Goal: Task Accomplishment & Management: Use online tool/utility

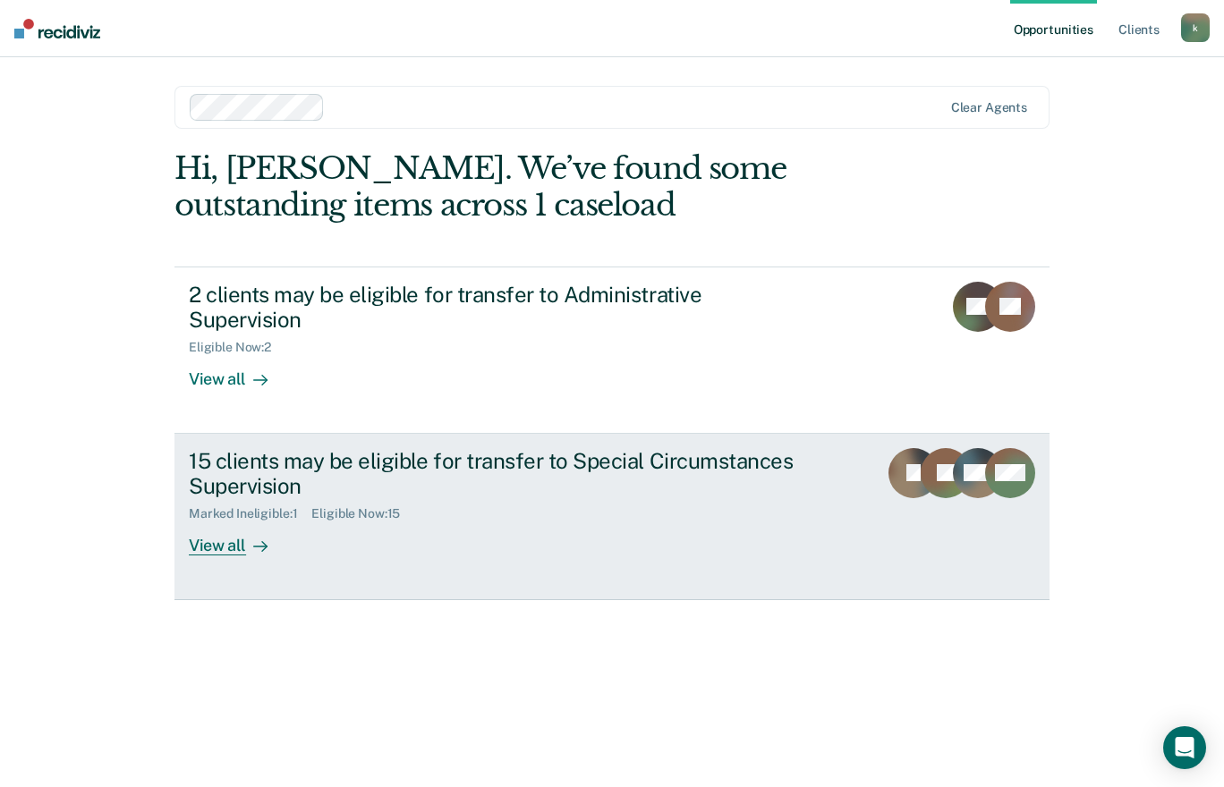
click at [455, 461] on div "15 clients may be eligible for transfer to Special Circumstances Supervision" at bounding box center [503, 474] width 628 height 52
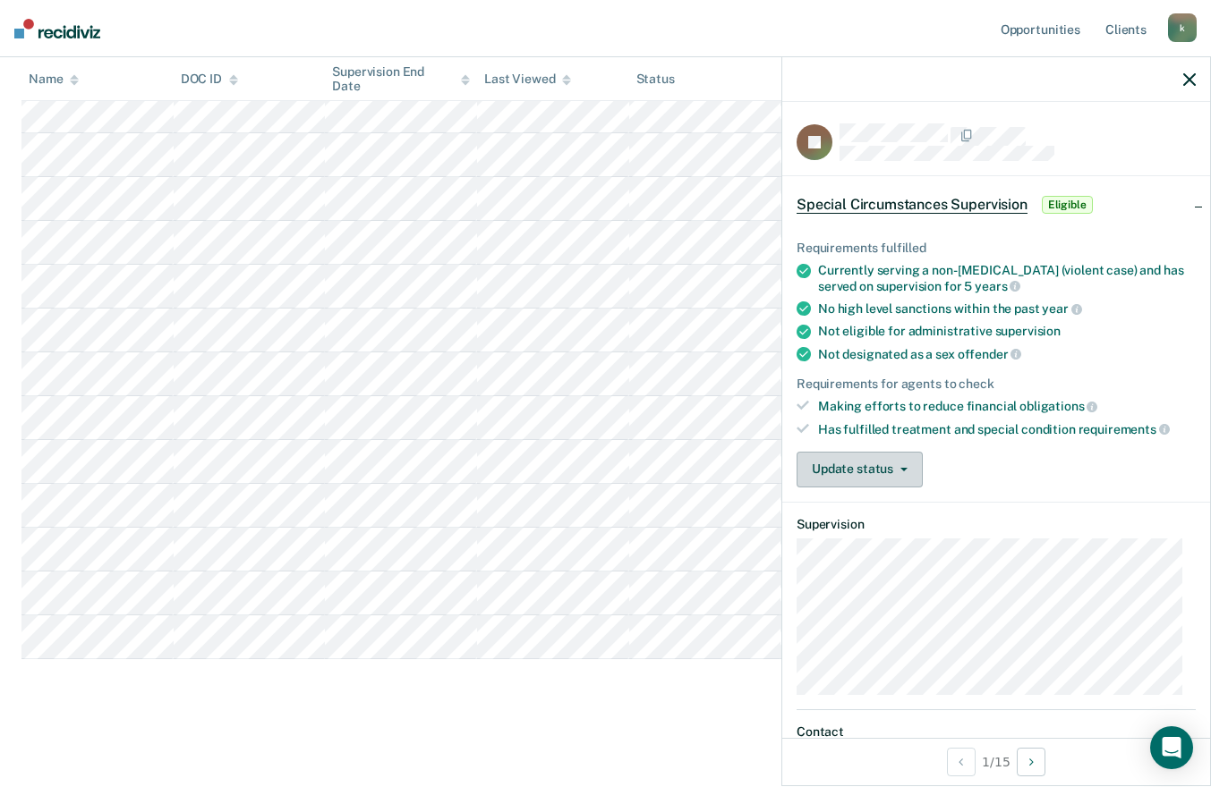
click at [900, 469] on button "Update status" at bounding box center [859, 470] width 126 height 36
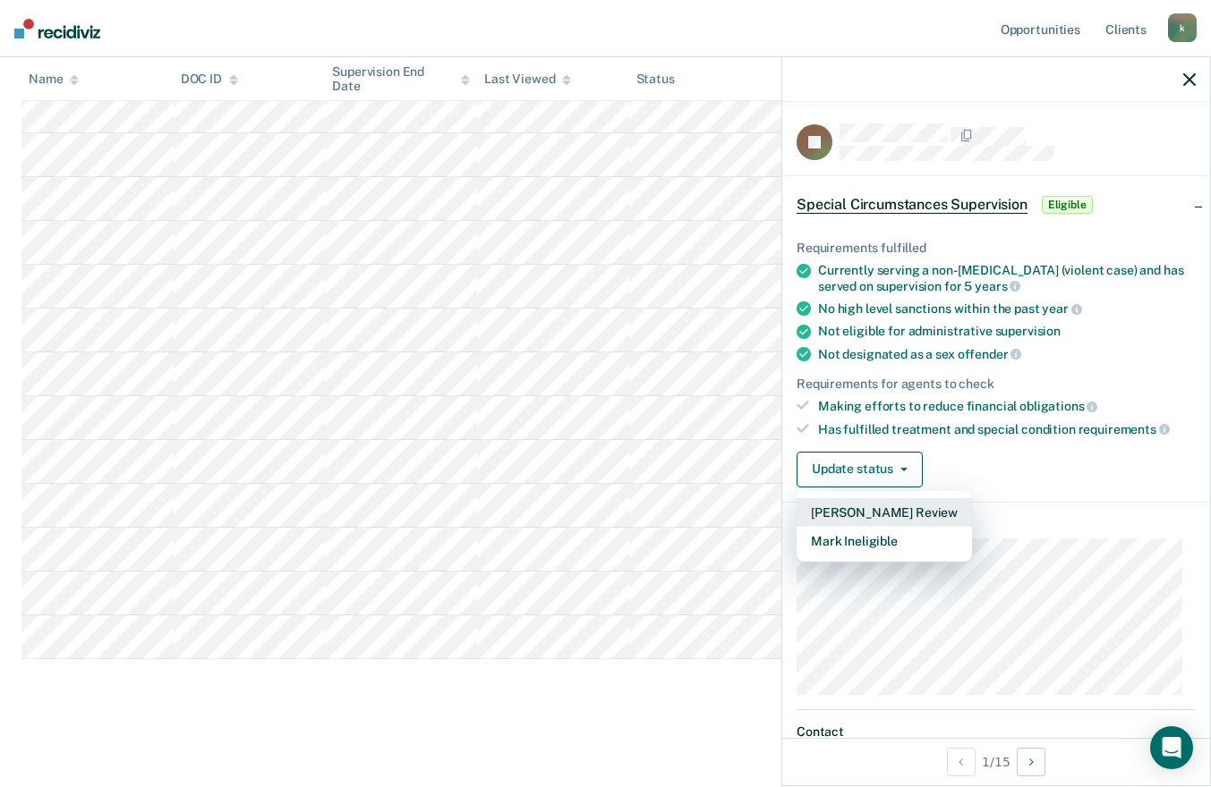
click at [893, 501] on button "[PERSON_NAME] Review" at bounding box center [883, 512] width 175 height 29
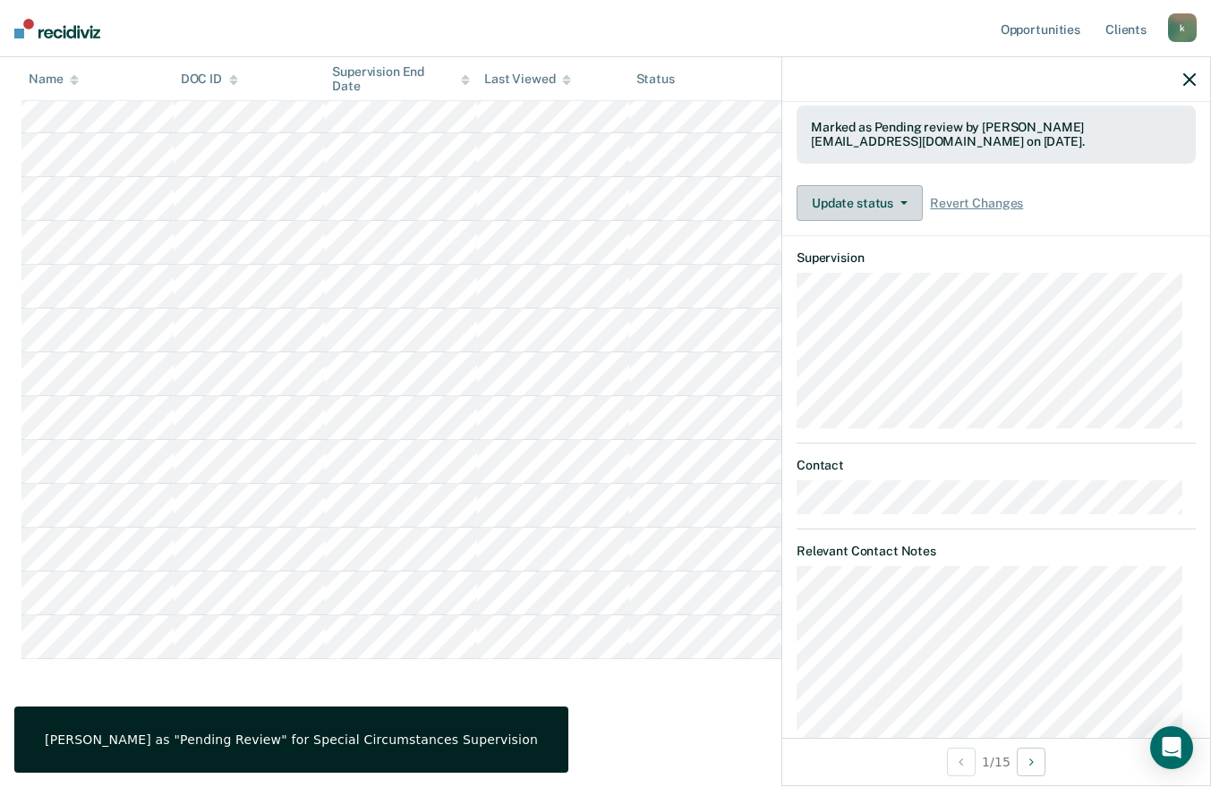
scroll to position [399, 0]
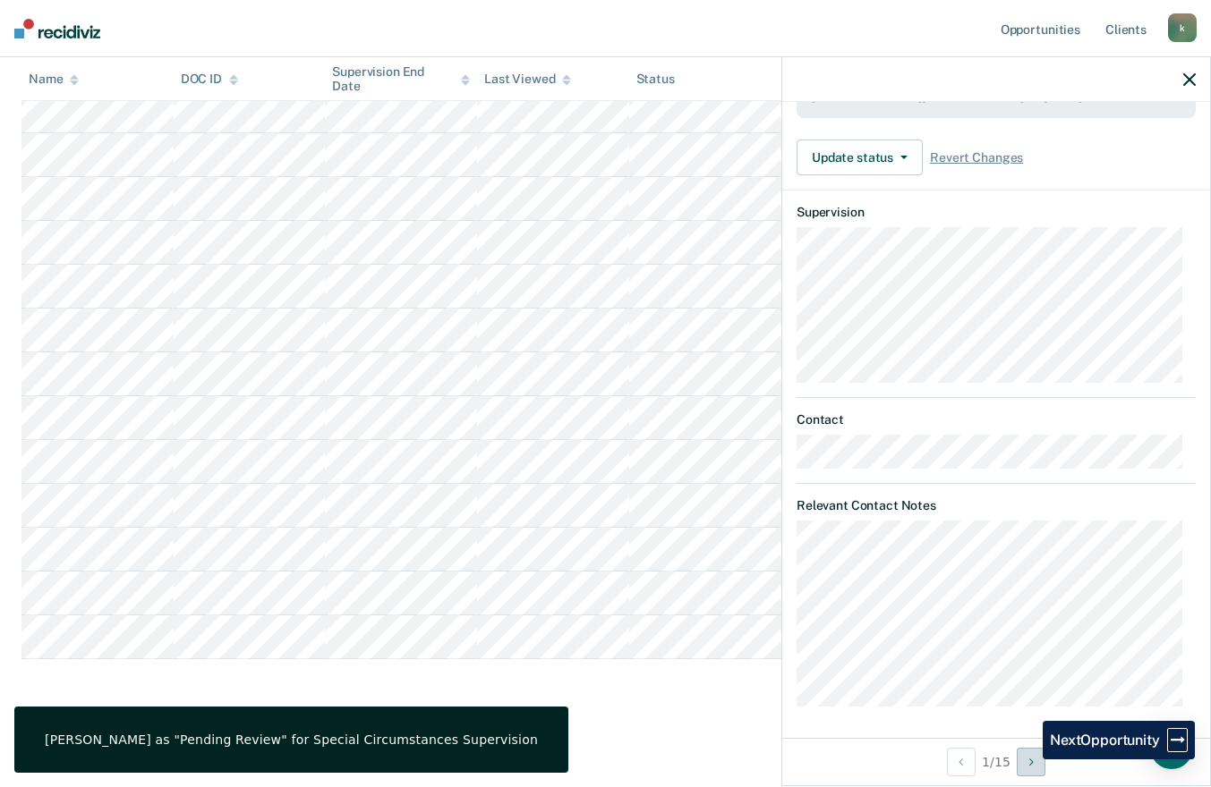
click at [1029, 760] on button "Next Opportunity" at bounding box center [1031, 762] width 29 height 29
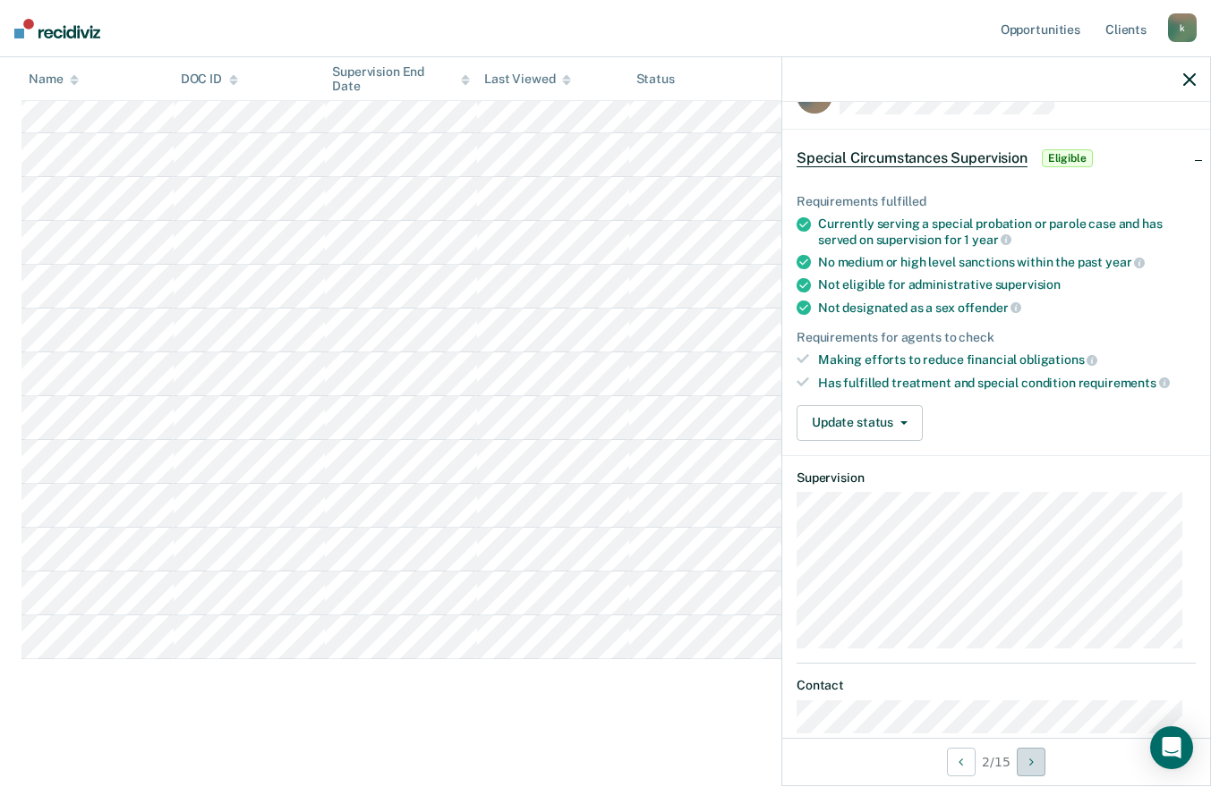
scroll to position [0, 0]
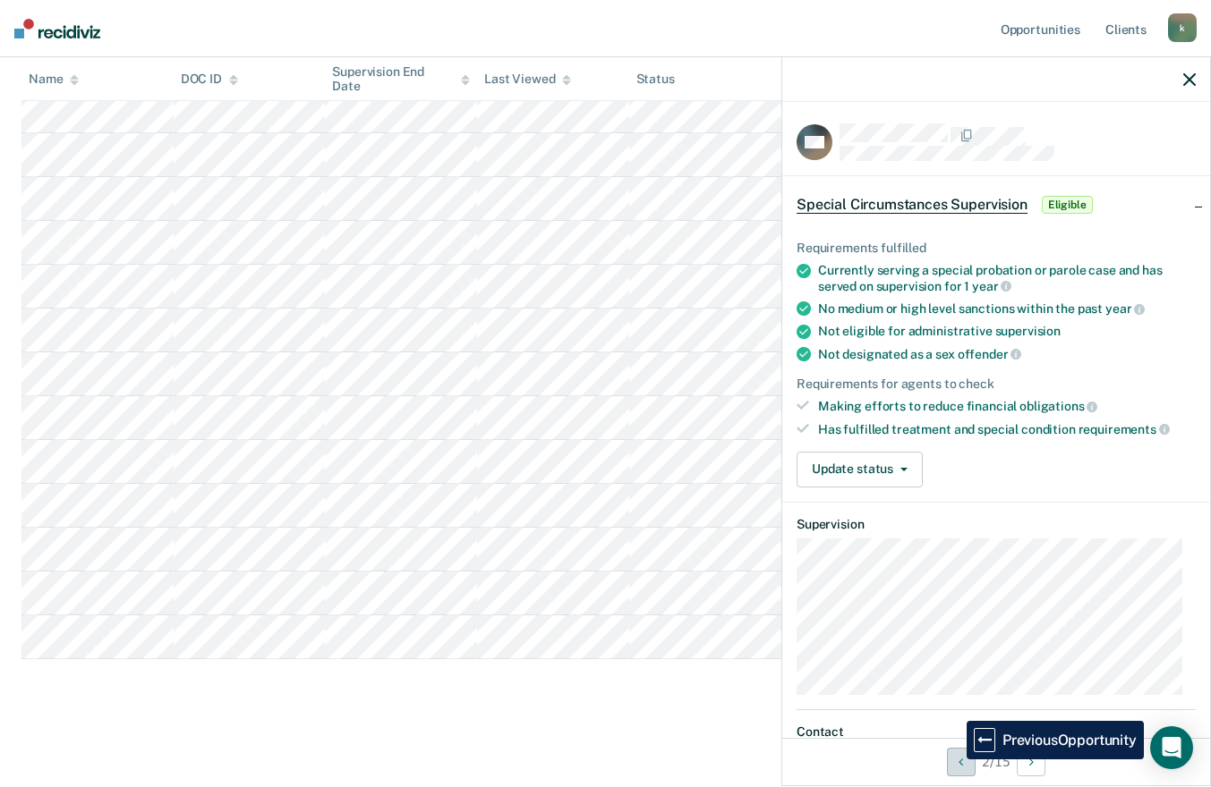
click at [953, 760] on button "Previous Opportunity" at bounding box center [961, 762] width 29 height 29
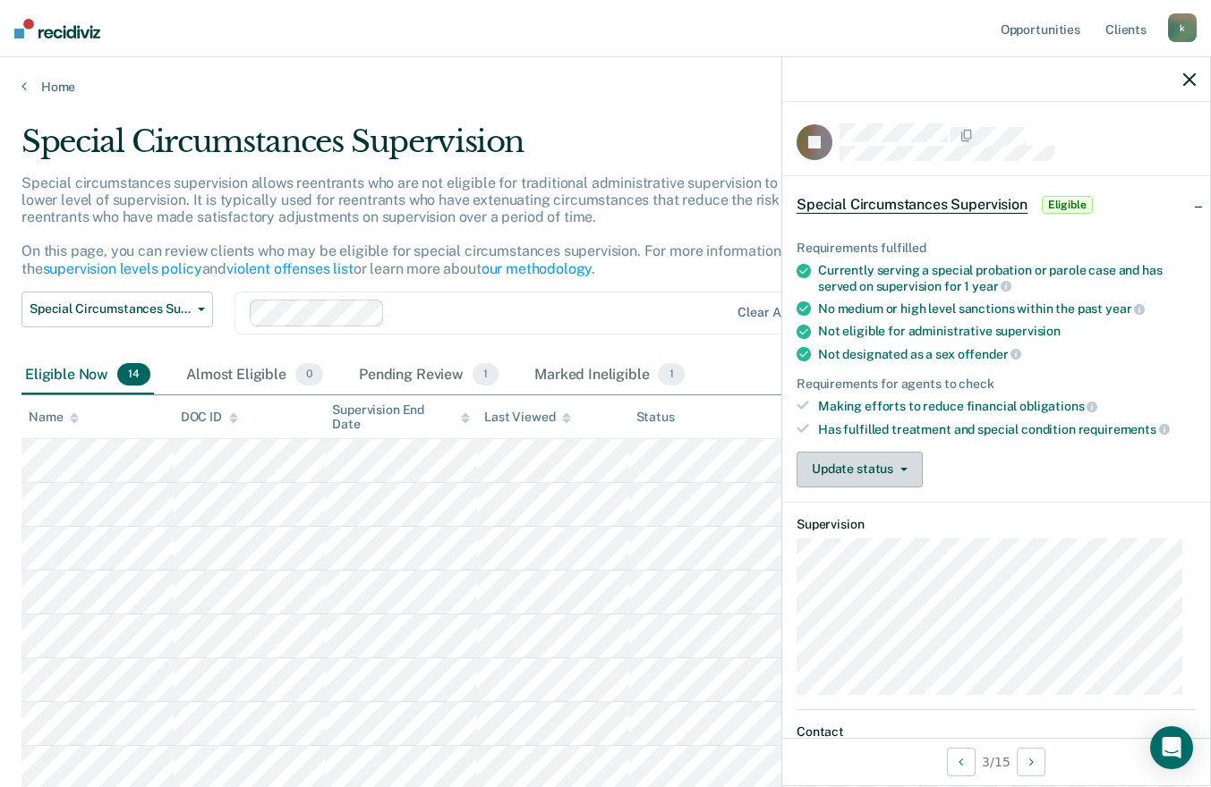
click at [902, 467] on button "Update status" at bounding box center [859, 470] width 126 height 36
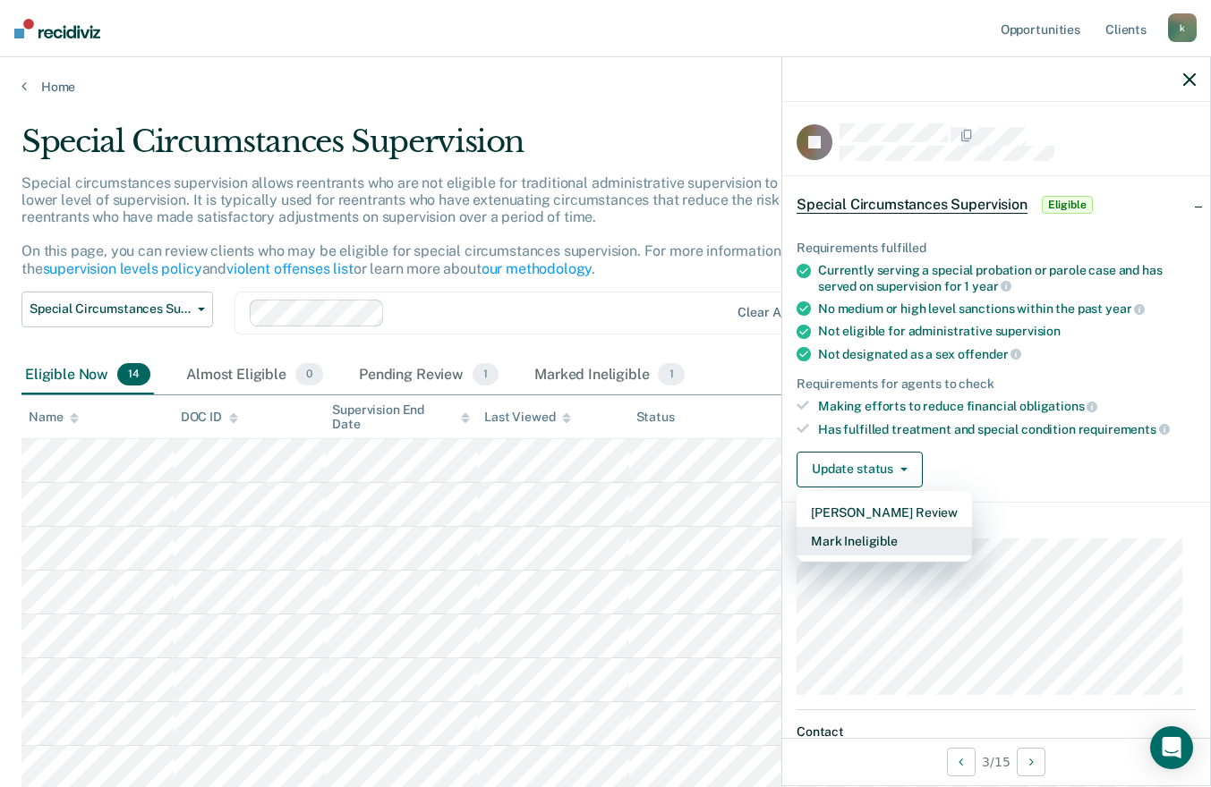
click at [858, 534] on button "Mark Ineligible" at bounding box center [883, 541] width 175 height 29
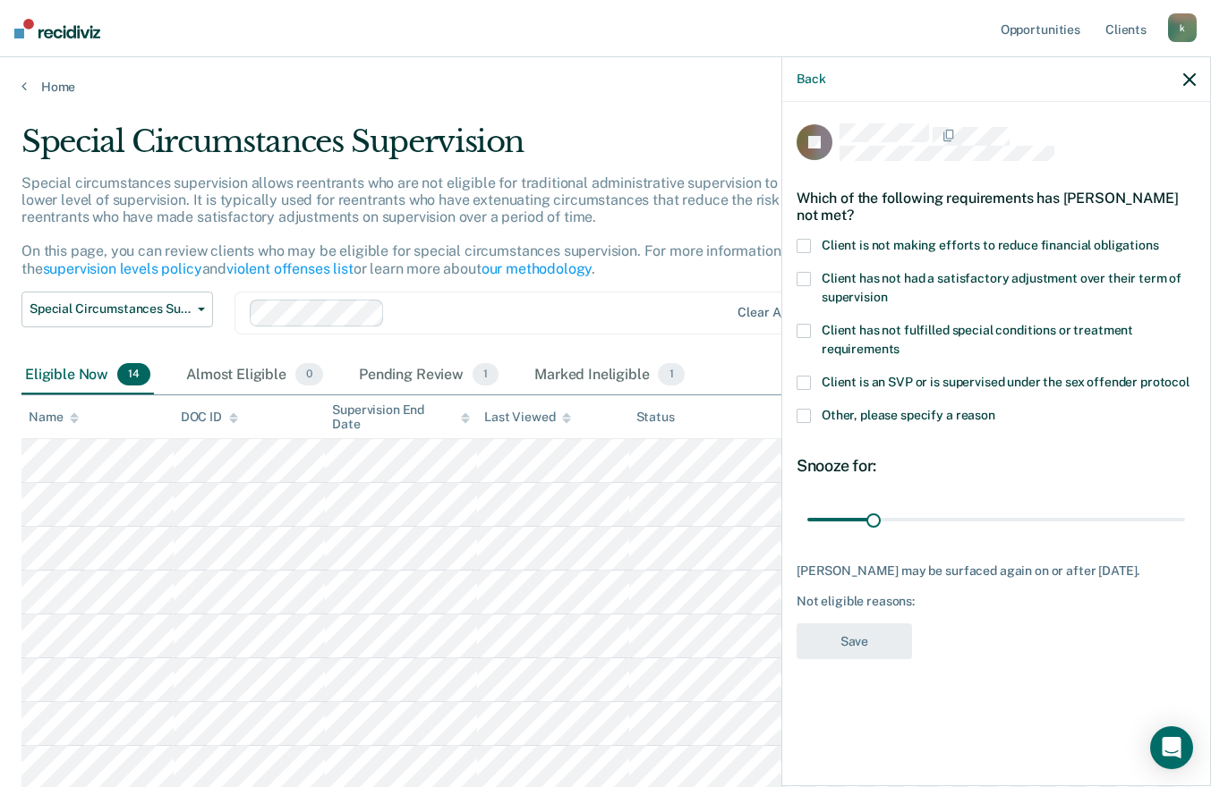
click at [804, 243] on span at bounding box center [803, 246] width 14 height 14
click at [847, 649] on button "Save" at bounding box center [853, 642] width 115 height 37
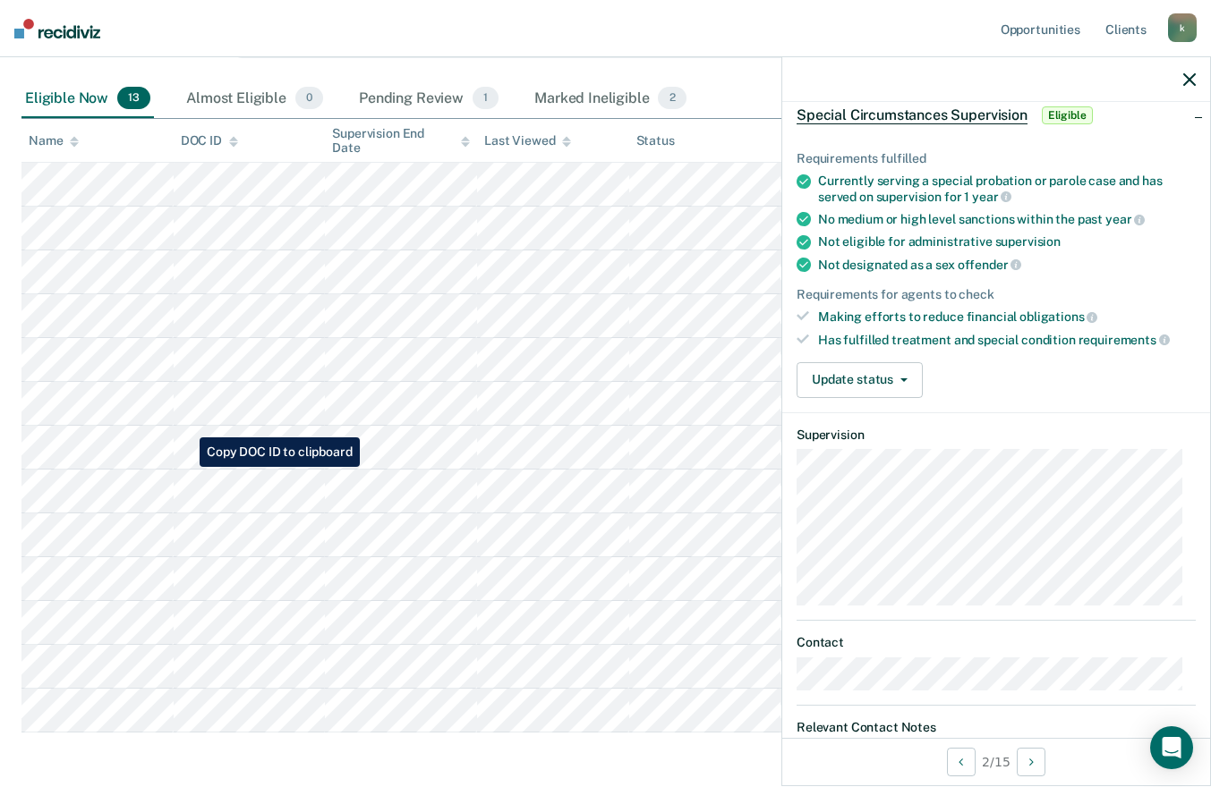
scroll to position [260, 0]
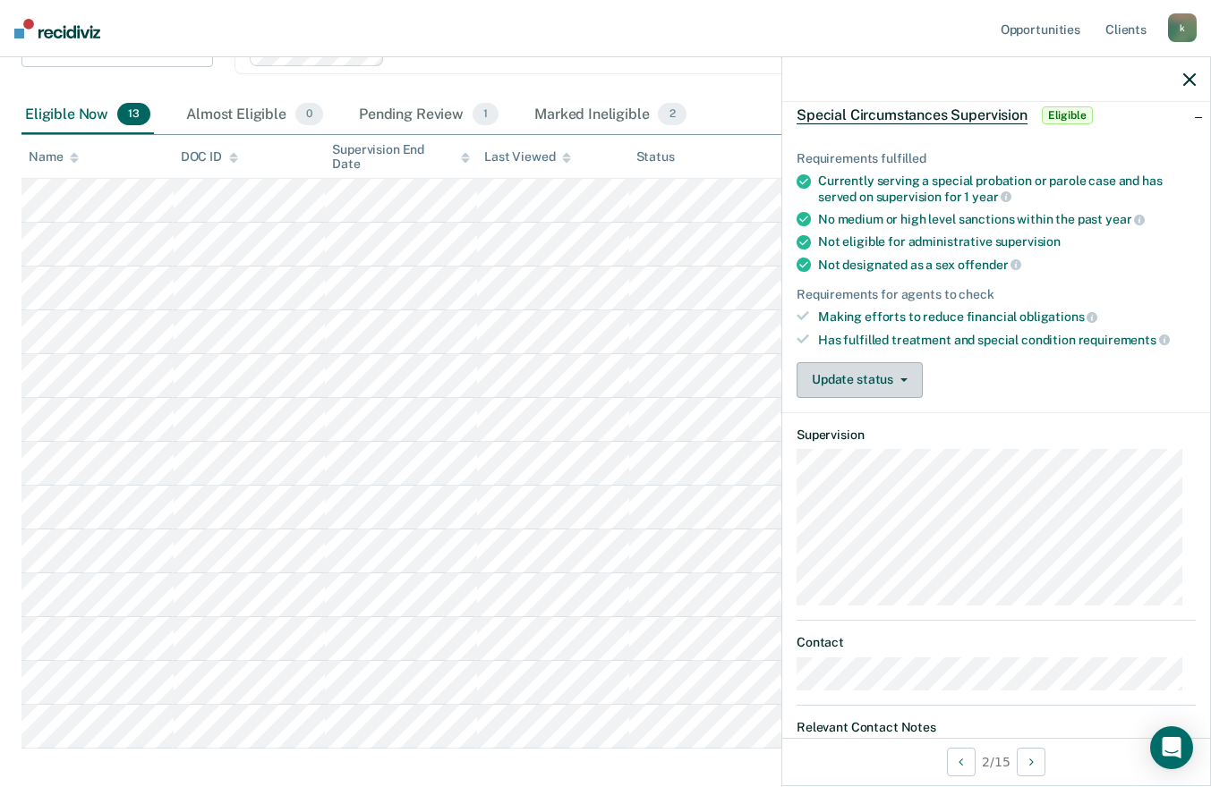
click at [874, 389] on button "Update status" at bounding box center [859, 380] width 126 height 36
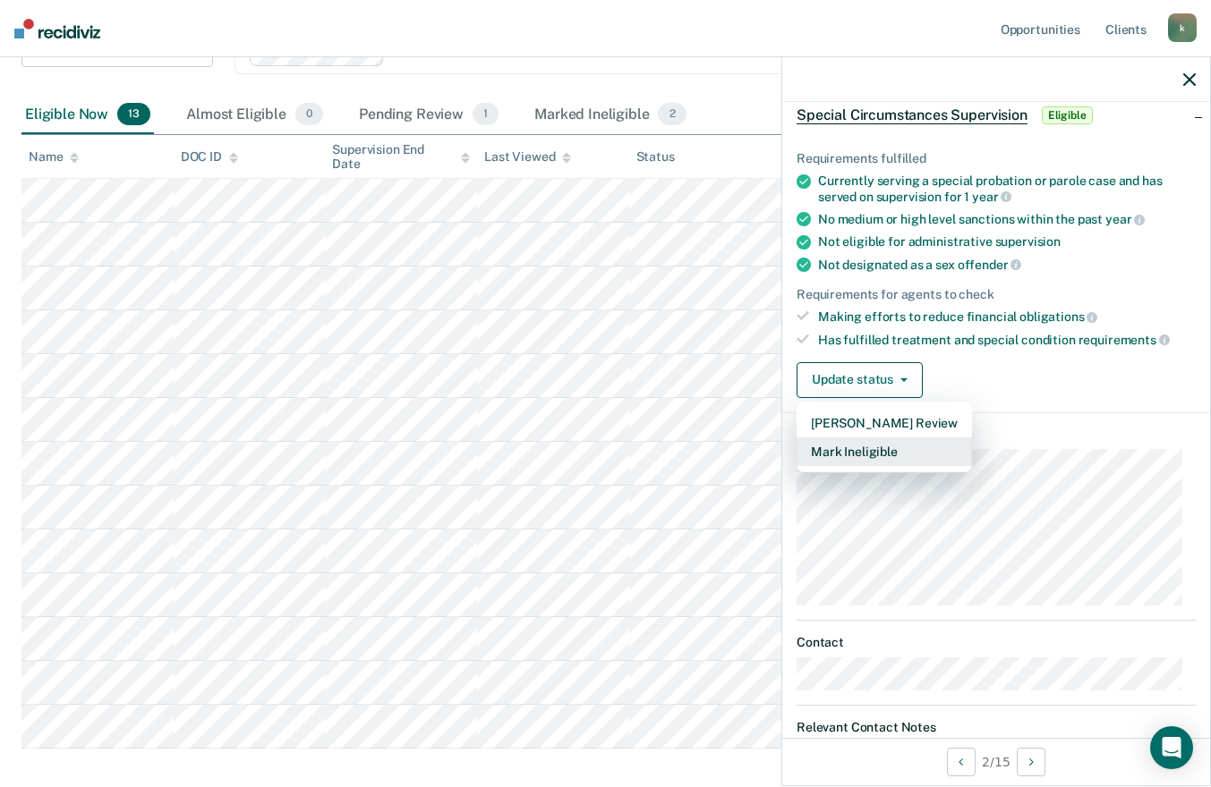
click at [886, 449] on button "Mark Ineligible" at bounding box center [883, 452] width 175 height 29
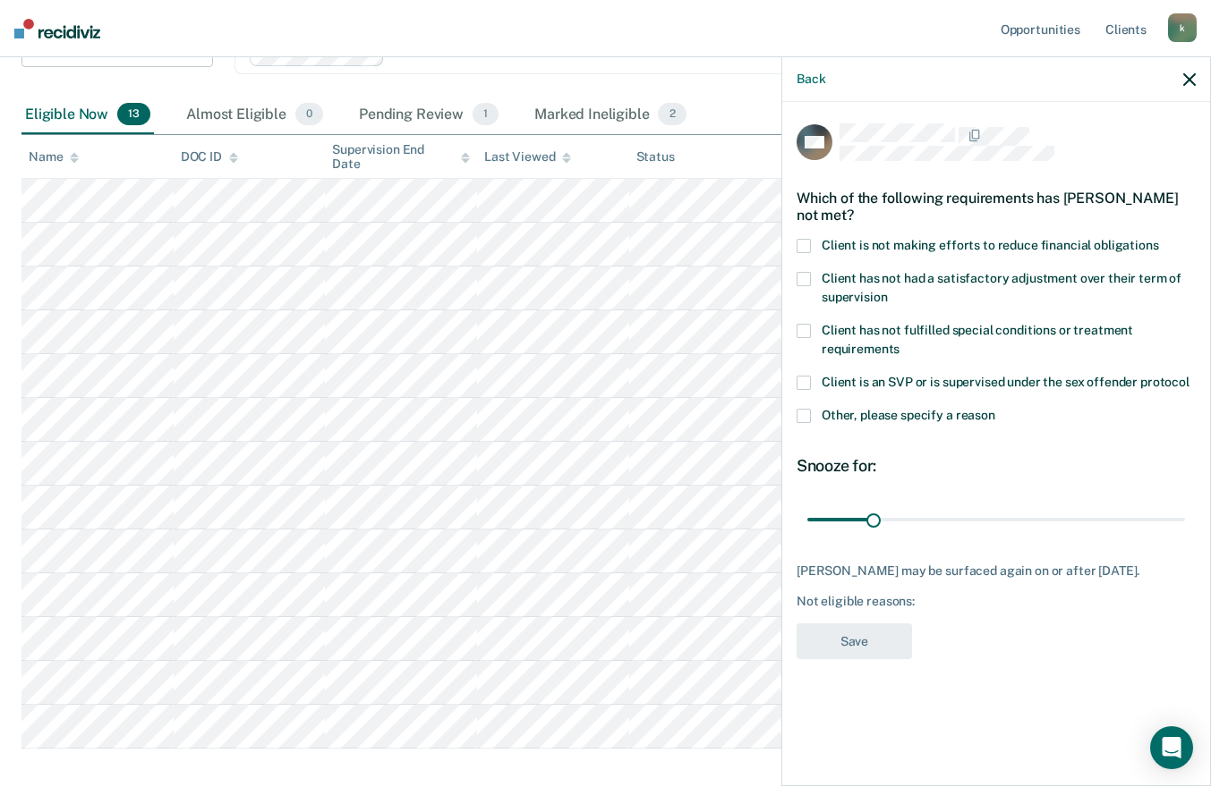
click at [810, 246] on span at bounding box center [803, 246] width 14 height 14
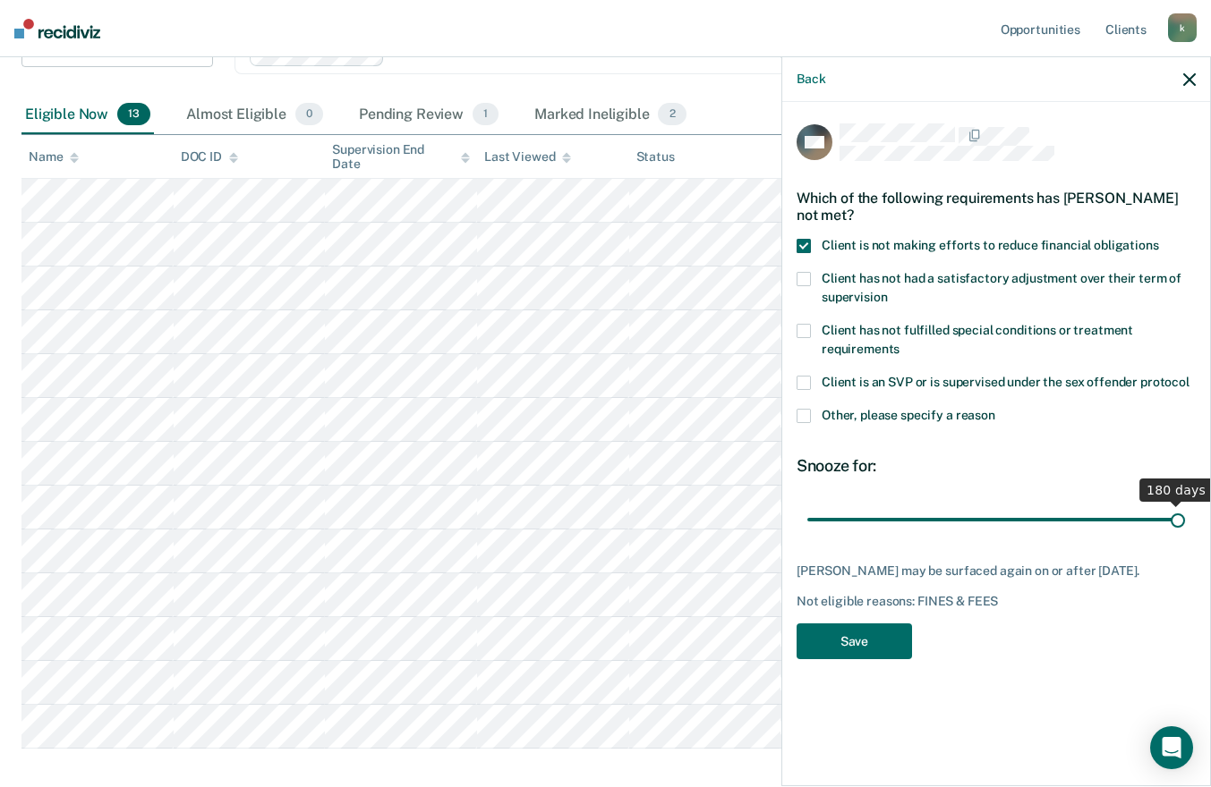
drag, startPoint x: 870, startPoint y: 519, endPoint x: 1209, endPoint y: 525, distance: 339.2
type input "180"
click at [1185, 525] on input "range" at bounding box center [996, 519] width 378 height 31
click at [817, 648] on button "Save" at bounding box center [853, 642] width 115 height 37
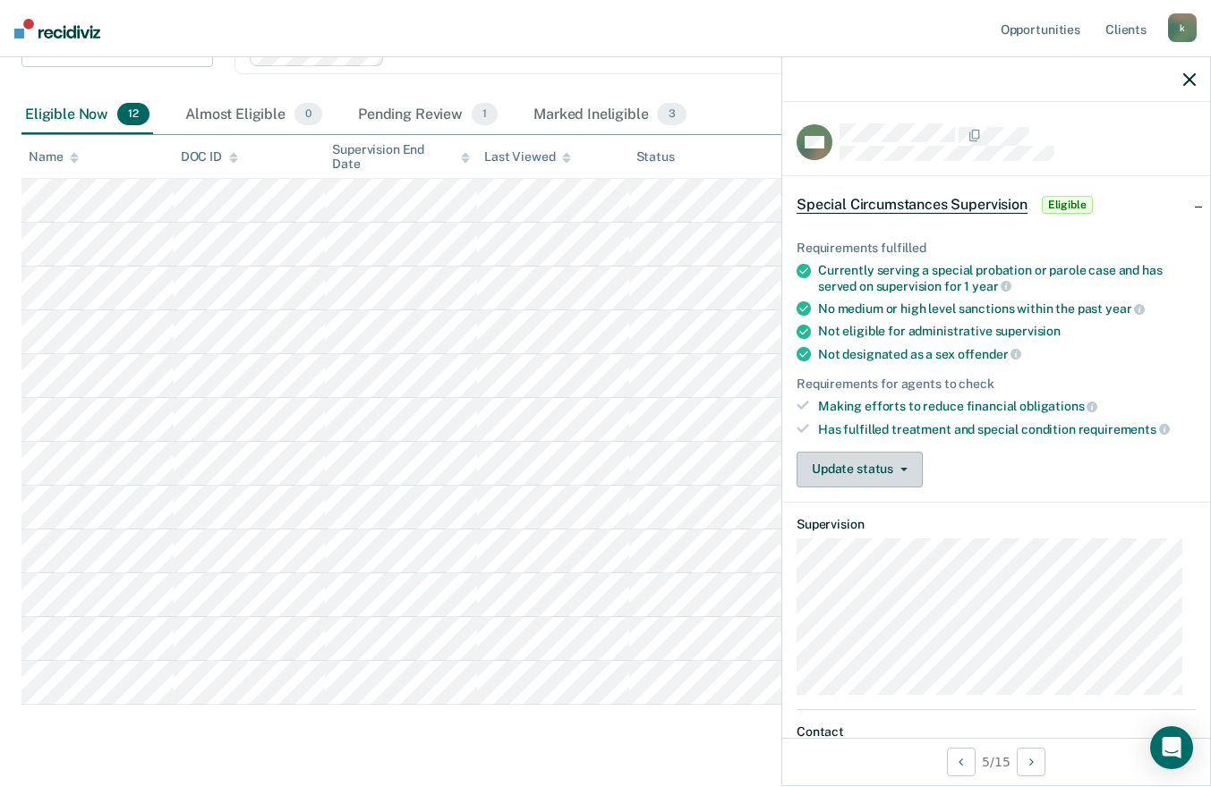
click at [877, 458] on button "Update status" at bounding box center [859, 470] width 126 height 36
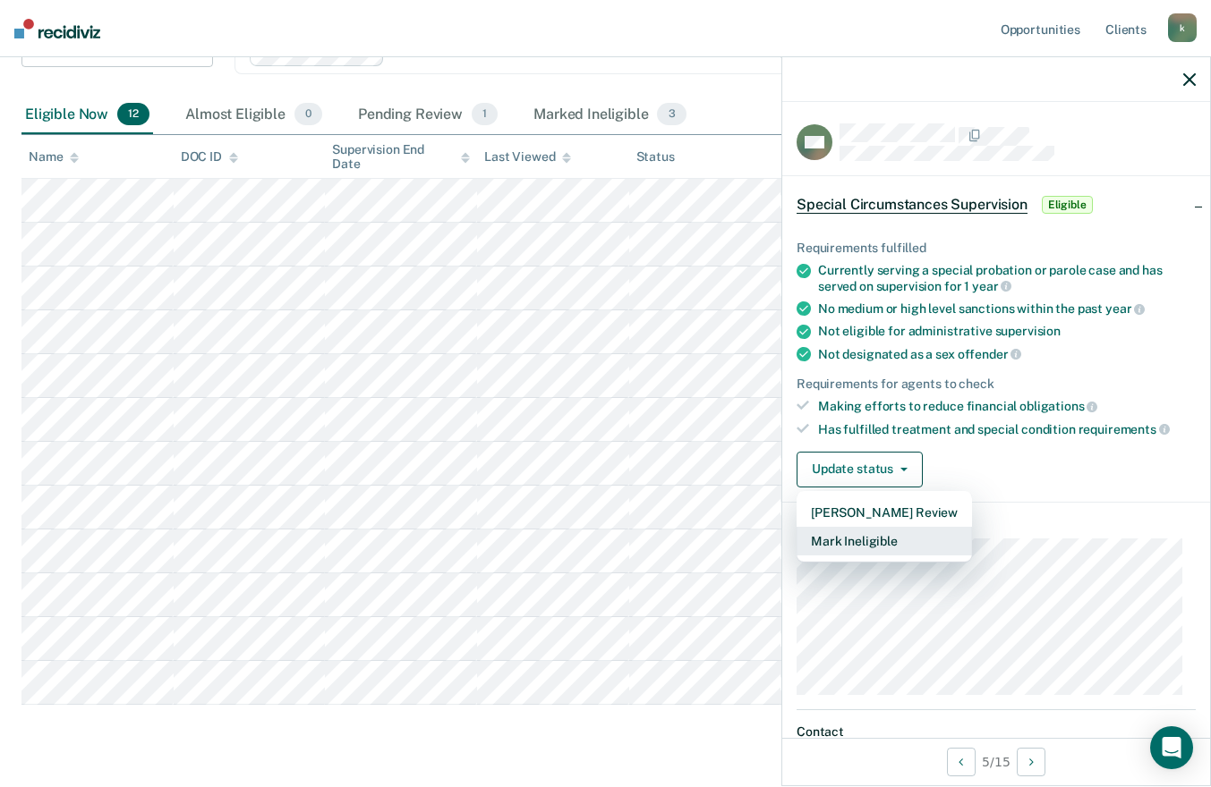
click at [870, 533] on button "Mark Ineligible" at bounding box center [883, 541] width 175 height 29
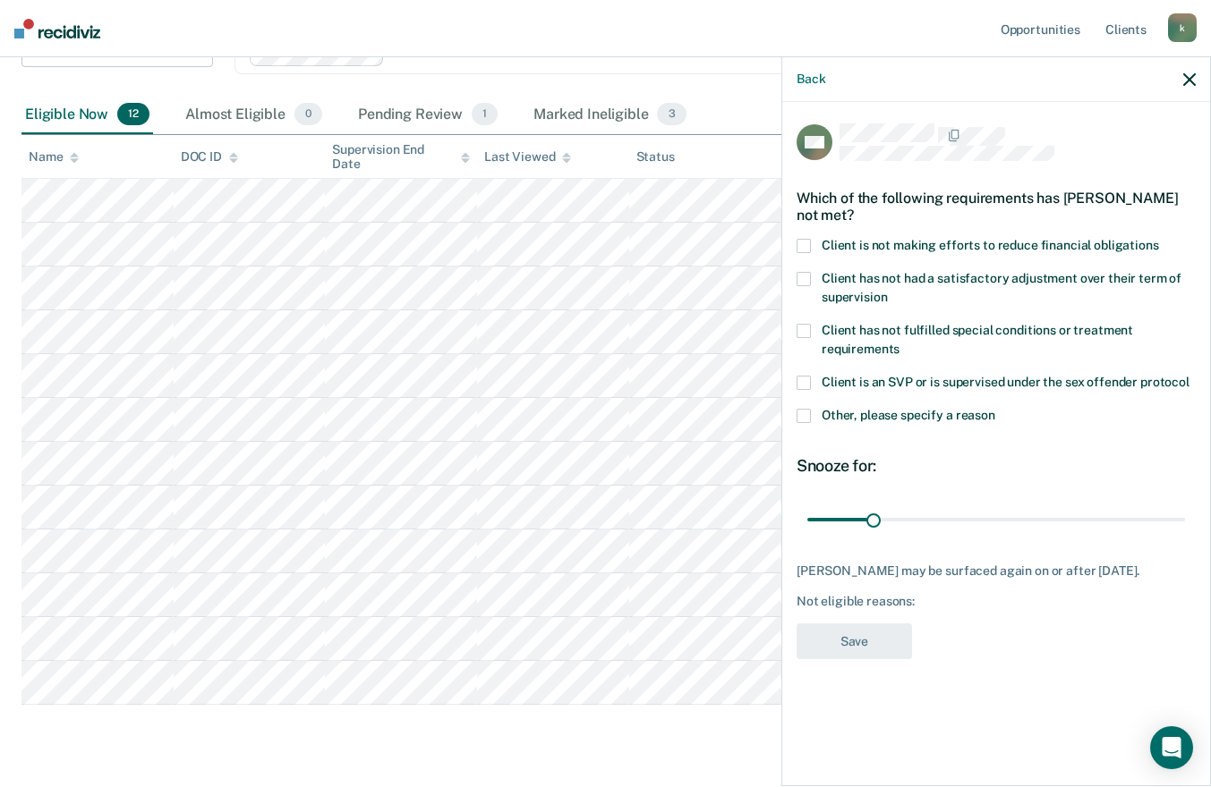
click at [803, 239] on span at bounding box center [803, 246] width 14 height 14
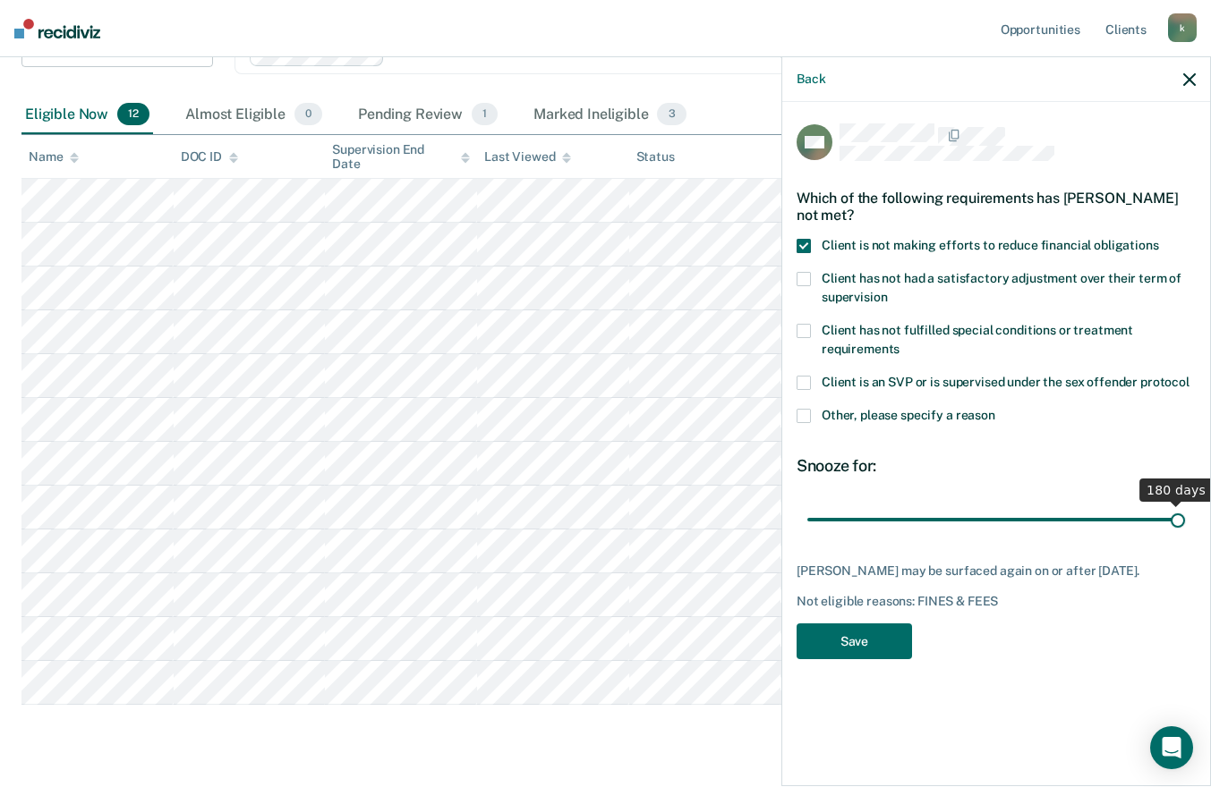
drag, startPoint x: 870, startPoint y: 523, endPoint x: 1226, endPoint y: 514, distance: 356.3
type input "180"
click at [1185, 514] on input "range" at bounding box center [996, 519] width 378 height 31
click at [874, 642] on button "Save" at bounding box center [853, 642] width 115 height 37
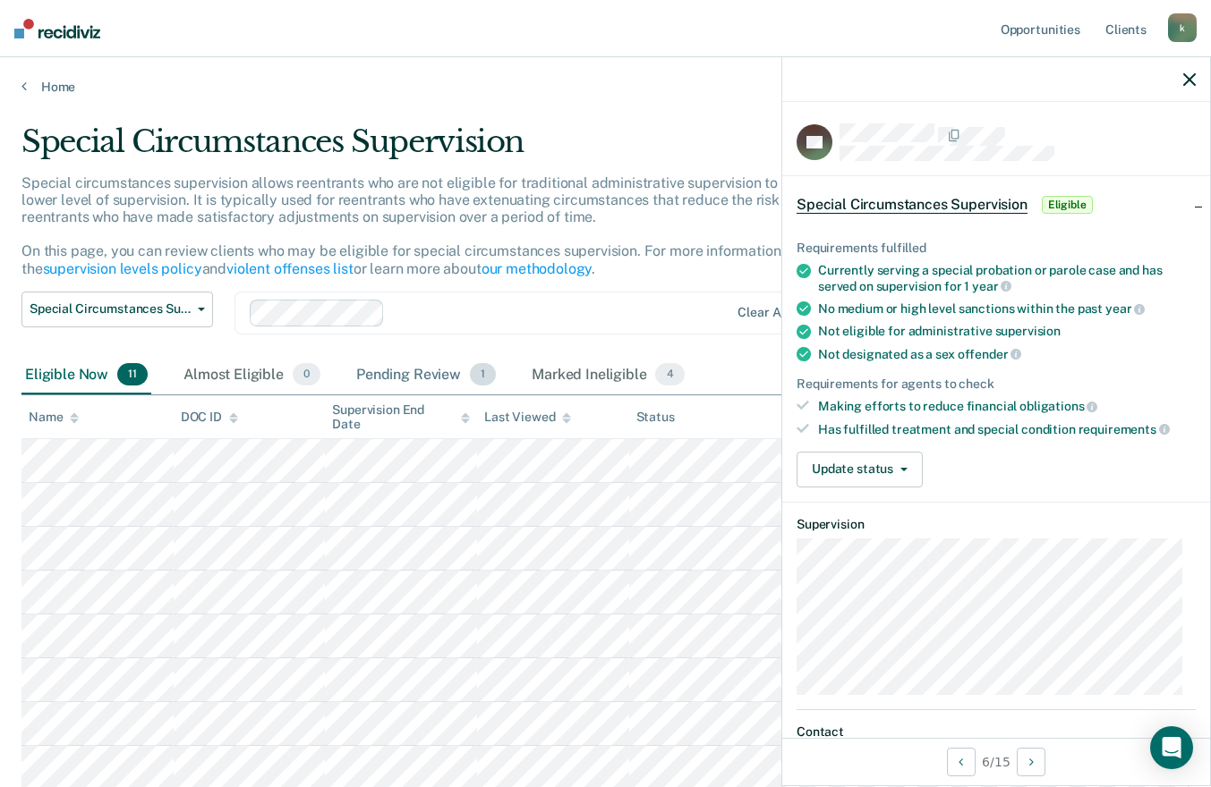
click at [400, 371] on div "Pending Review 1" at bounding box center [426, 375] width 147 height 39
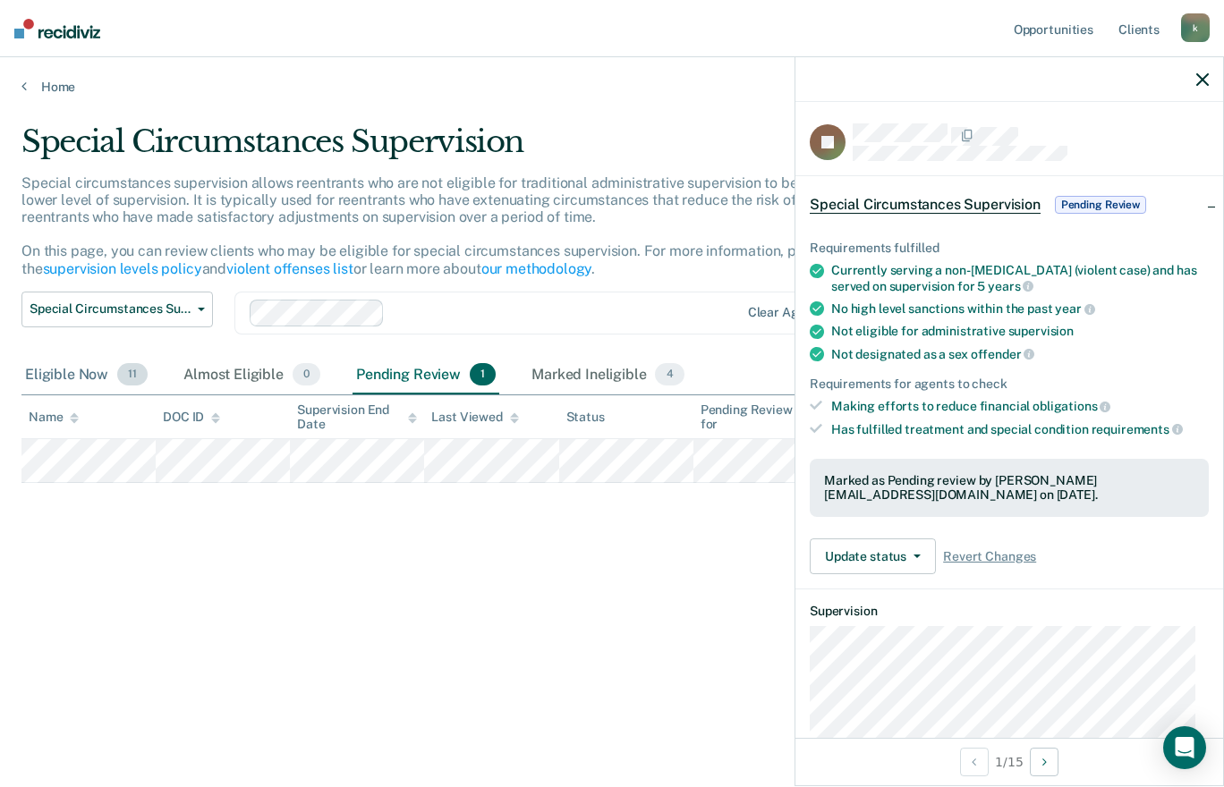
click at [77, 372] on div "Eligible Now 11" at bounding box center [86, 375] width 130 height 39
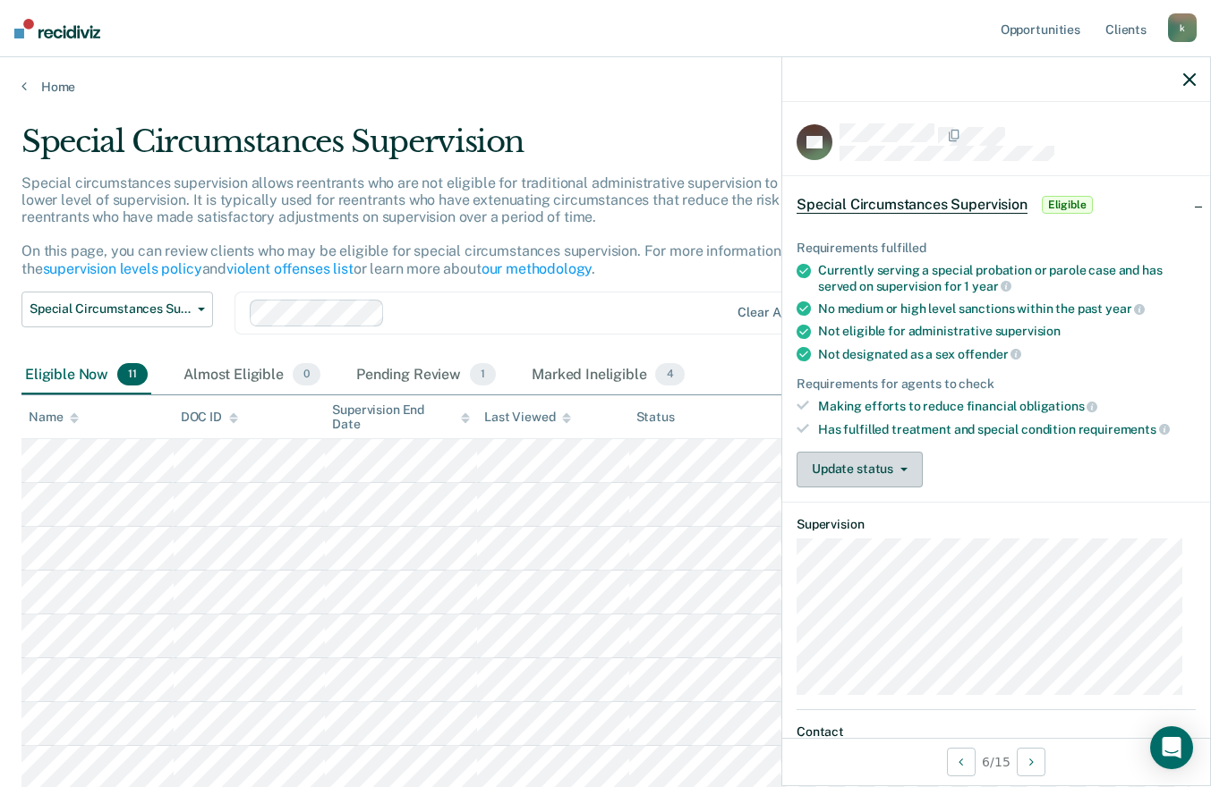
click at [866, 477] on button "Update status" at bounding box center [859, 470] width 126 height 36
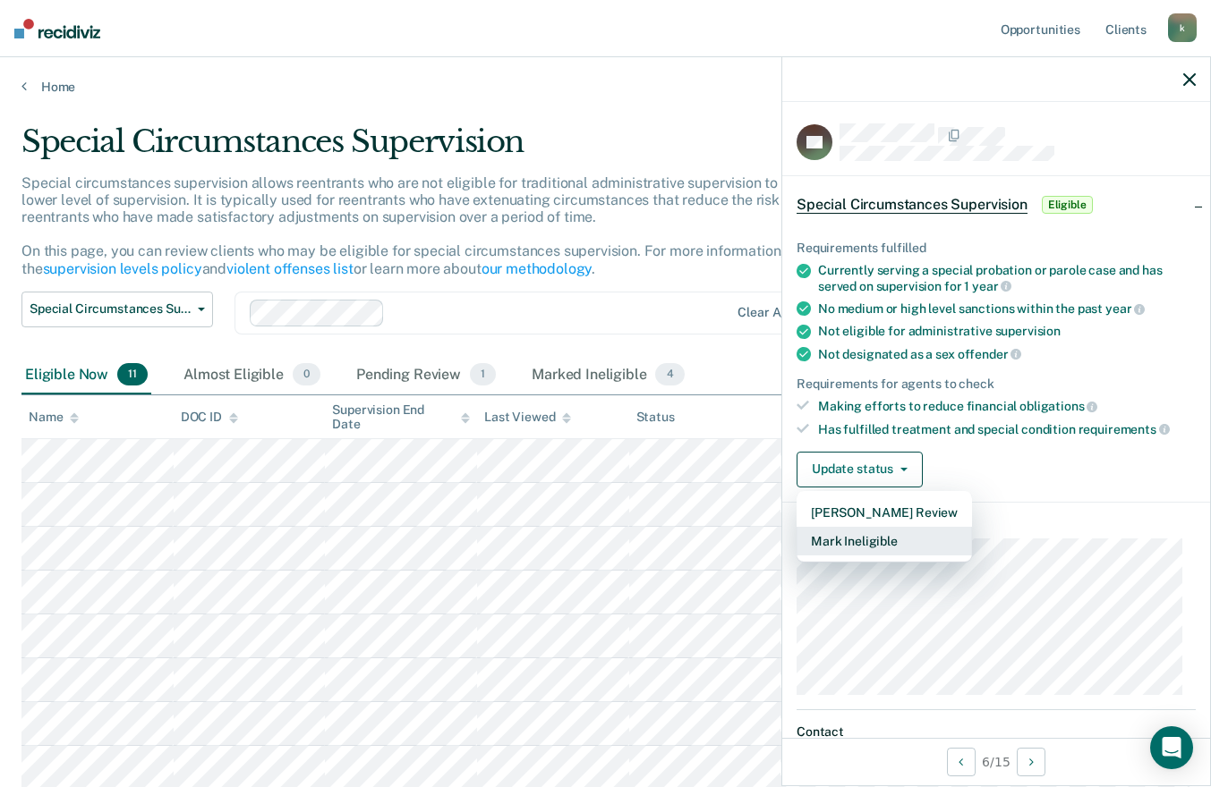
click at [864, 542] on button "Mark Ineligible" at bounding box center [883, 541] width 175 height 29
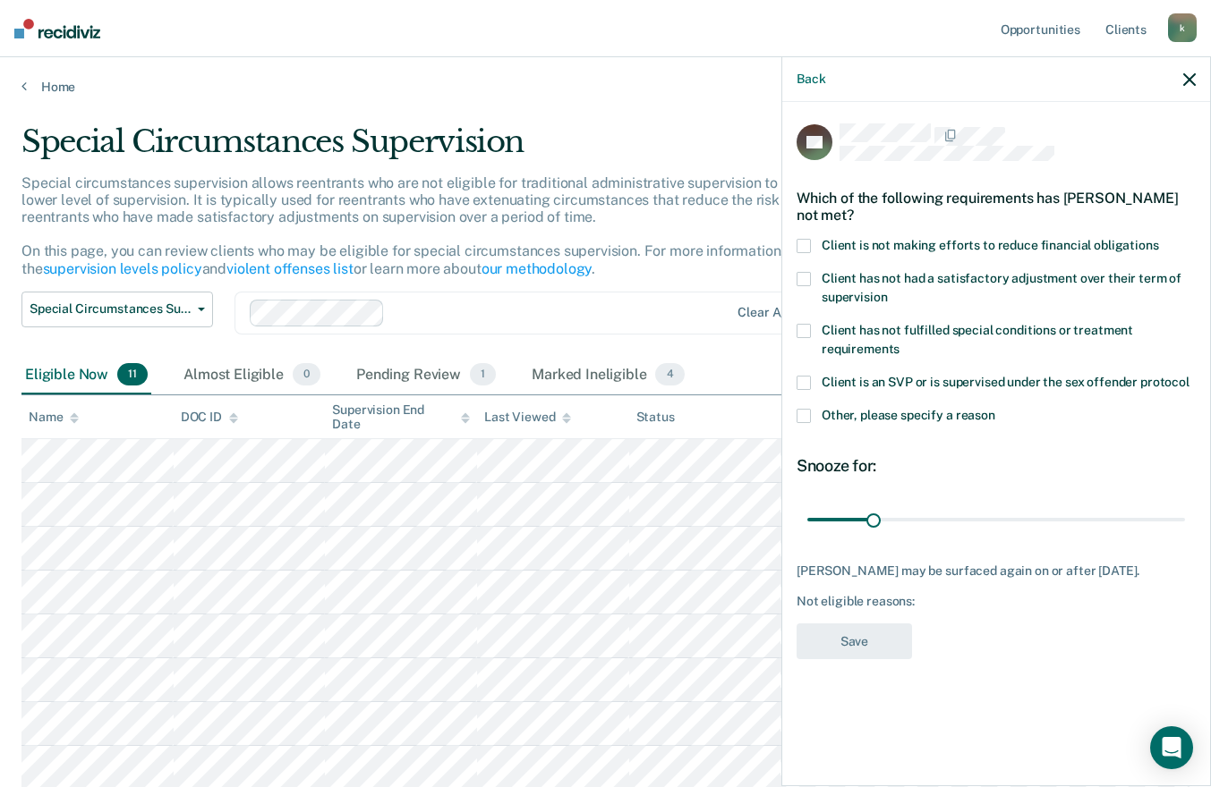
click at [804, 234] on div "Which of the following requirements has [PERSON_NAME] not met?" at bounding box center [995, 206] width 399 height 63
click at [805, 252] on label "Client is not making efforts to reduce financial obligations" at bounding box center [995, 248] width 399 height 19
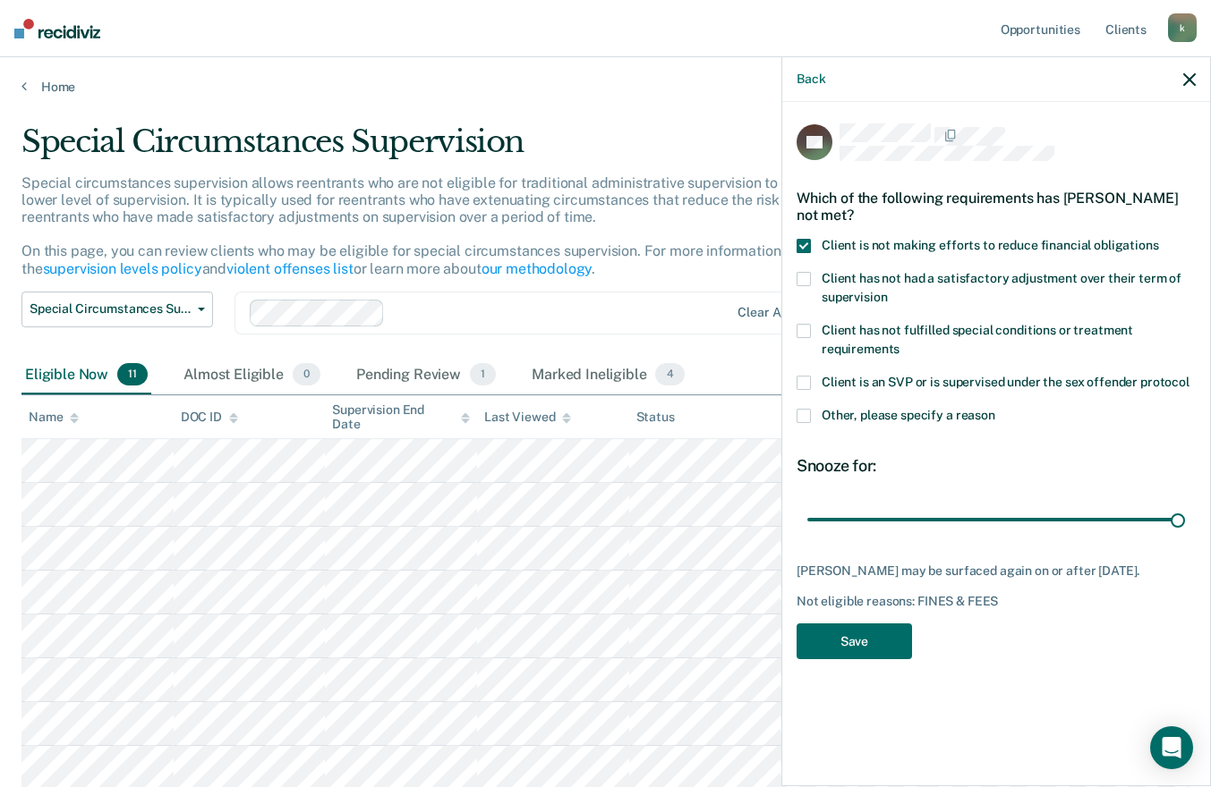
drag, startPoint x: 872, startPoint y: 519, endPoint x: 1223, endPoint y: 556, distance: 352.7
type input "180"
click at [1185, 535] on input "range" at bounding box center [996, 519] width 378 height 31
click at [832, 629] on button "Save" at bounding box center [853, 642] width 115 height 37
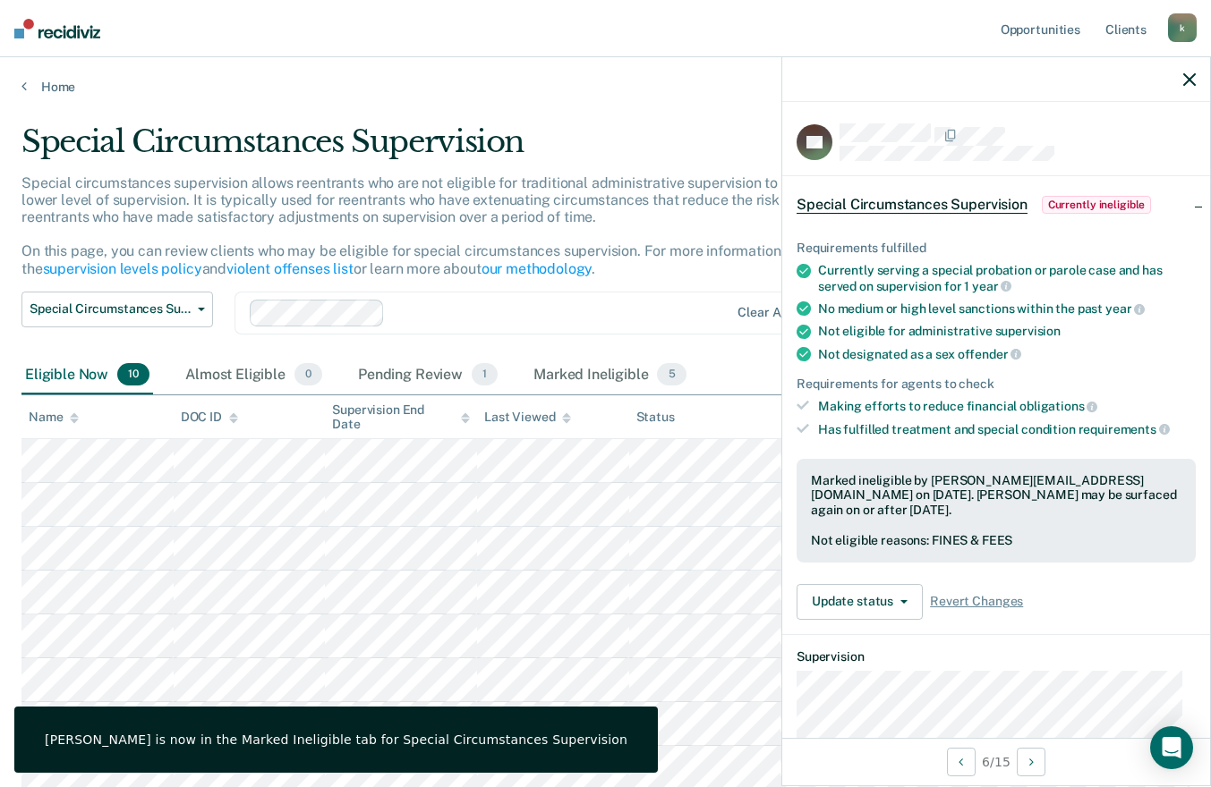
scroll to position [179, 0]
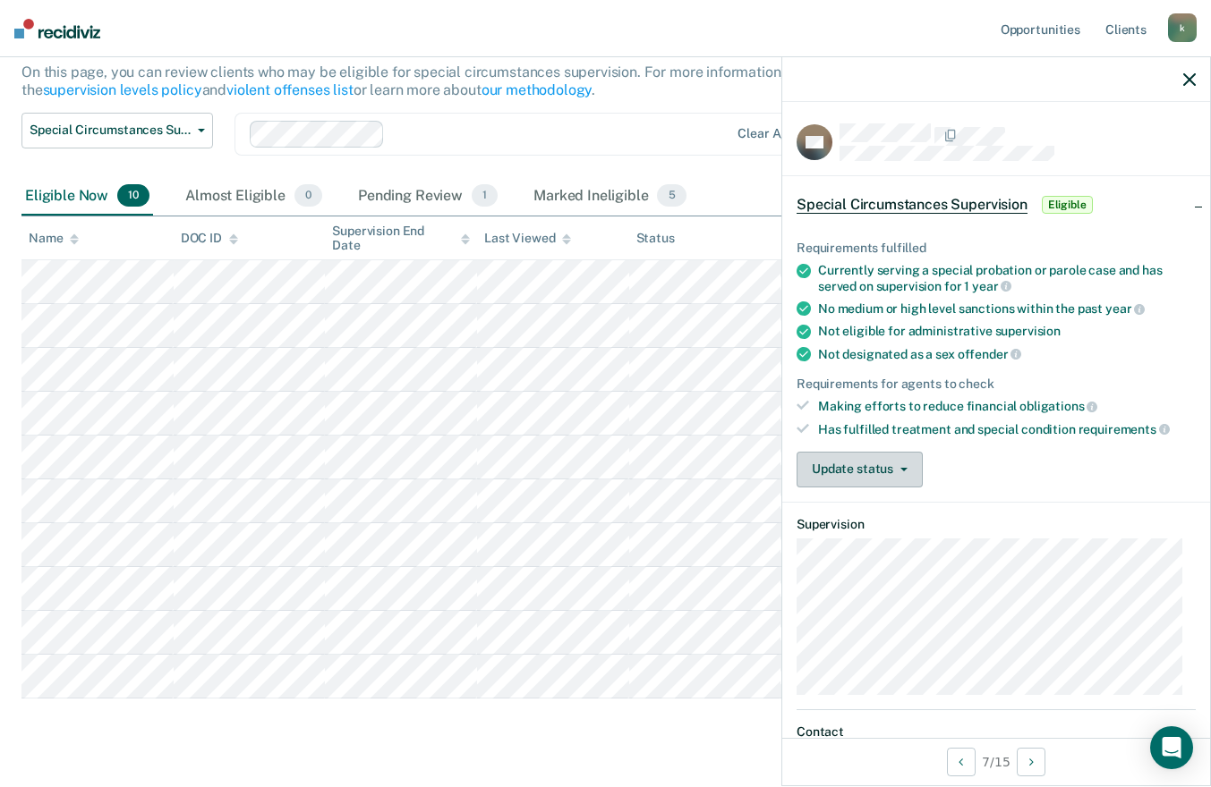
click at [904, 472] on button "Update status" at bounding box center [859, 470] width 126 height 36
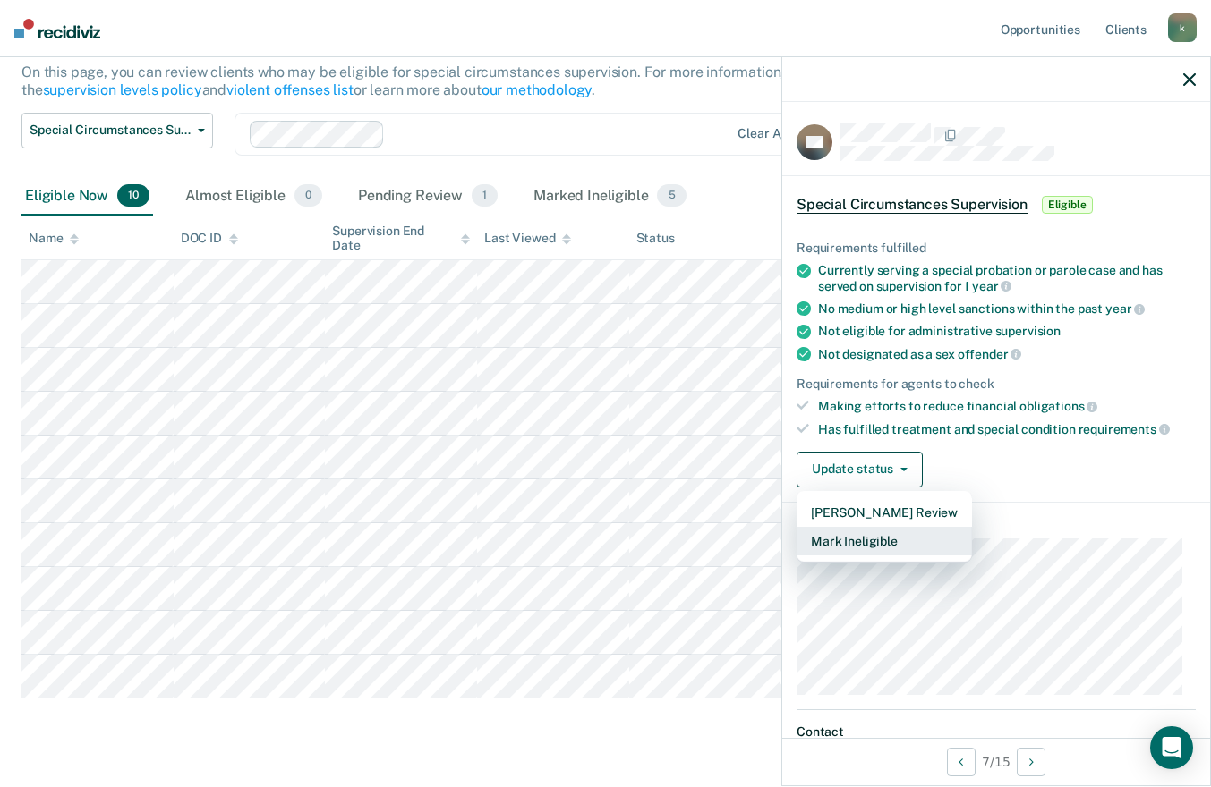
click at [888, 532] on button "Mark Ineligible" at bounding box center [883, 541] width 175 height 29
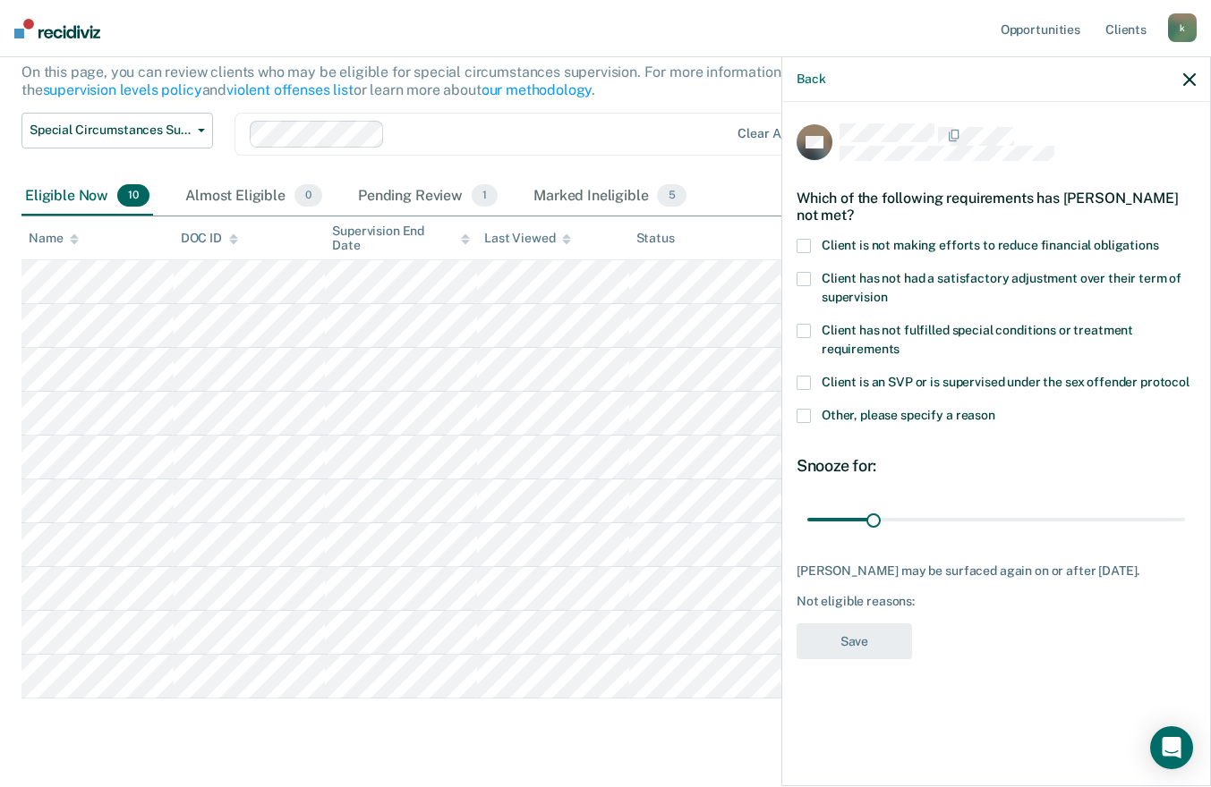
click at [809, 241] on span at bounding box center [803, 246] width 14 height 14
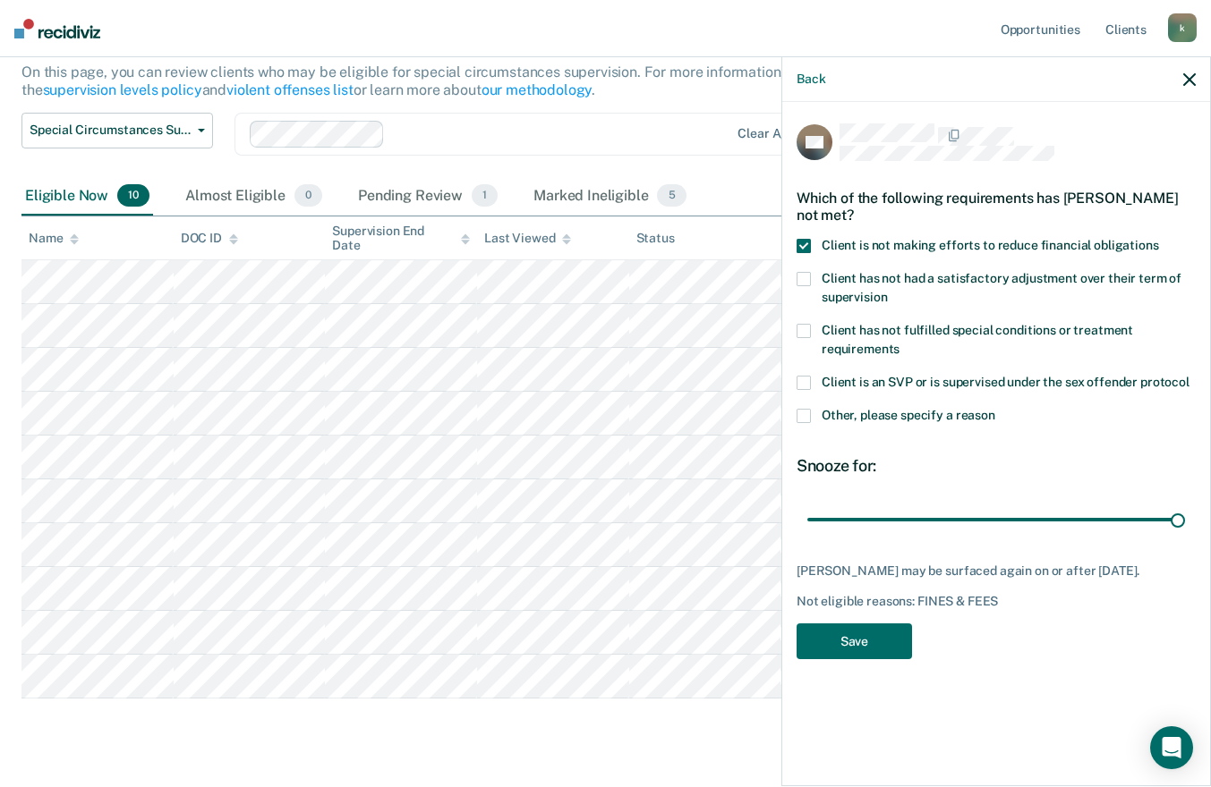
drag, startPoint x: 872, startPoint y: 519, endPoint x: 1223, endPoint y: 648, distance: 374.5
type input "180"
click at [1185, 535] on input "range" at bounding box center [996, 519] width 378 height 31
click at [874, 637] on button "Save" at bounding box center [853, 642] width 115 height 37
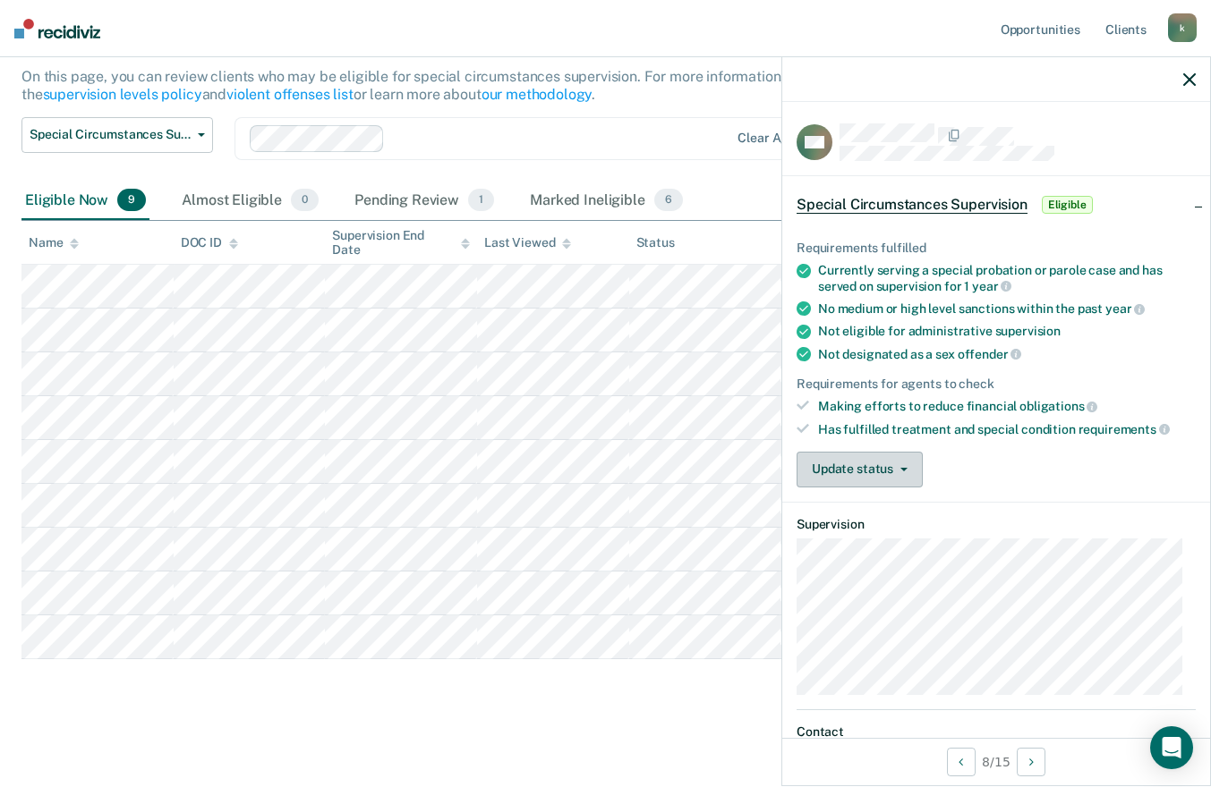
click at [900, 462] on button "Update status" at bounding box center [859, 470] width 126 height 36
click at [881, 557] on article "CM Special Circumstances Supervision Eligible Requirements fulfilled Currently …" at bounding box center [995, 502] width 399 height 758
click at [890, 473] on button "Update status" at bounding box center [859, 470] width 126 height 36
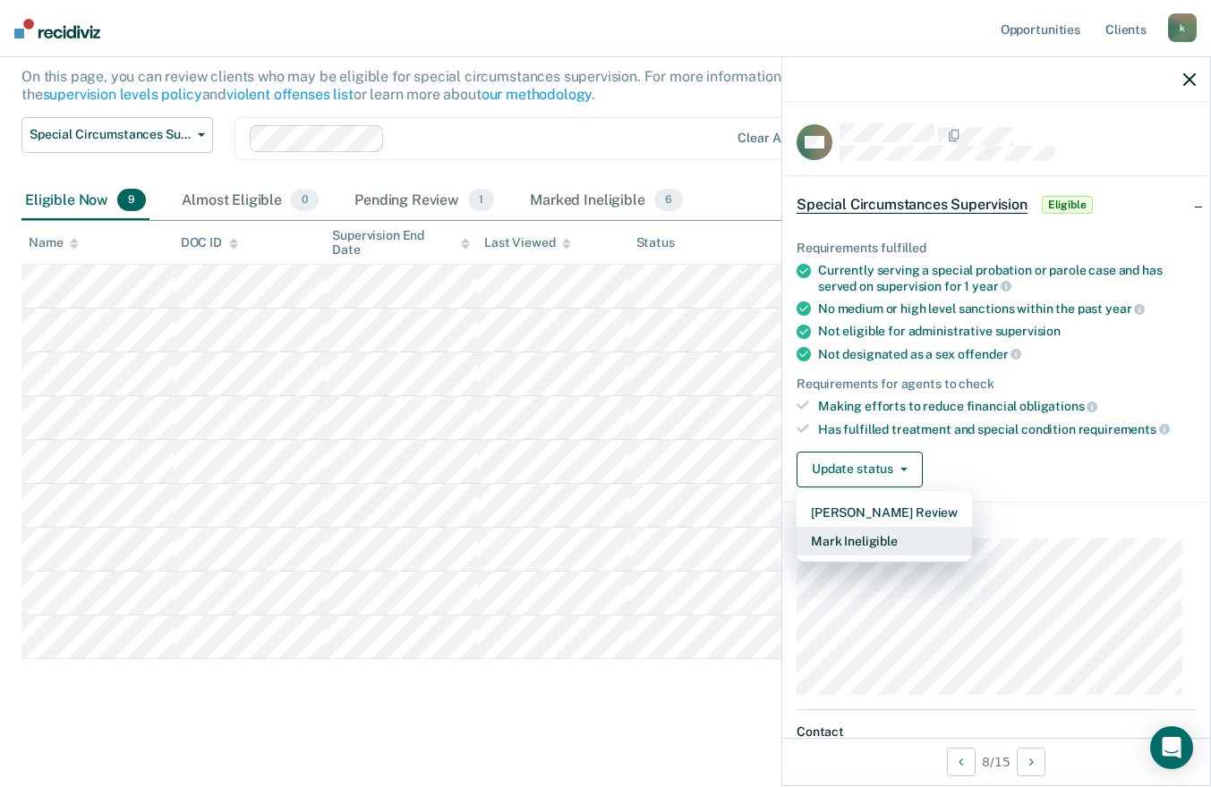
click at [871, 538] on button "Mark Ineligible" at bounding box center [883, 541] width 175 height 29
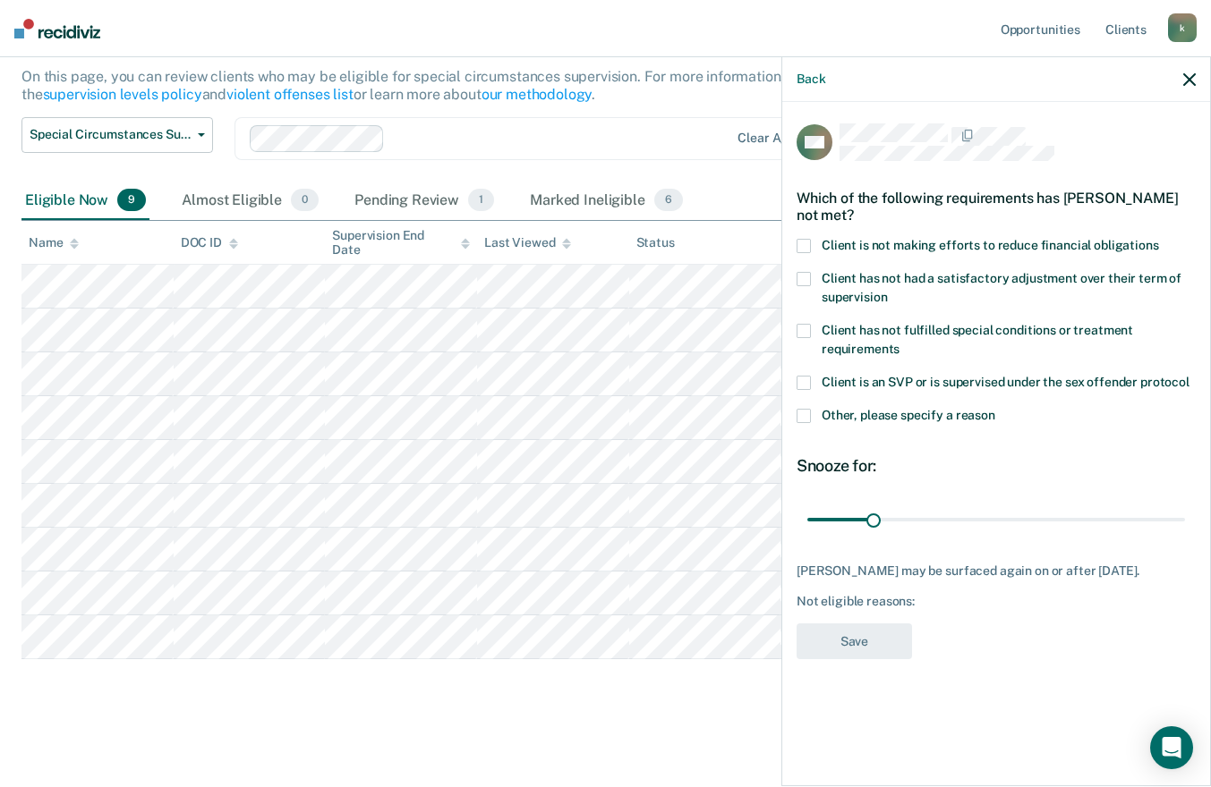
click at [804, 242] on span at bounding box center [803, 246] width 14 height 14
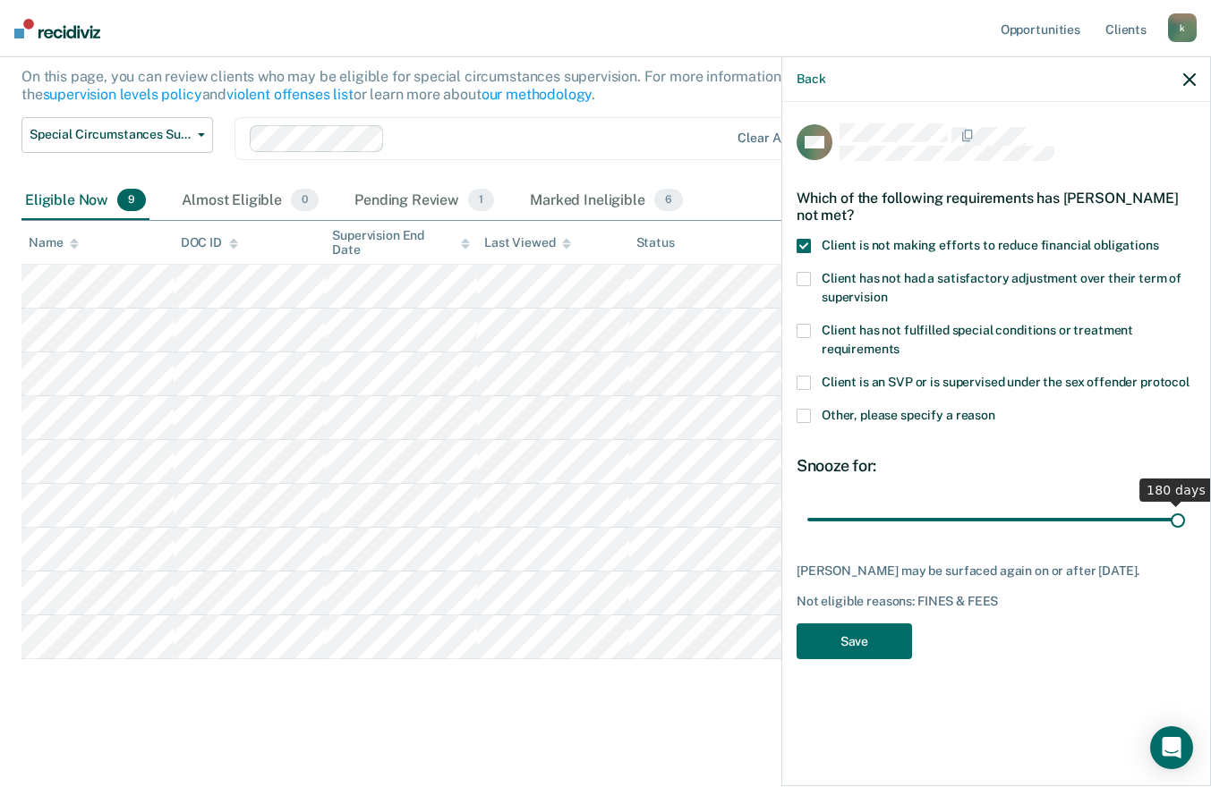
drag, startPoint x: 874, startPoint y: 527, endPoint x: 1226, endPoint y: 600, distance: 359.1
type input "180"
click at [1185, 535] on input "range" at bounding box center [996, 519] width 378 height 31
click at [837, 651] on button "Save" at bounding box center [853, 642] width 115 height 37
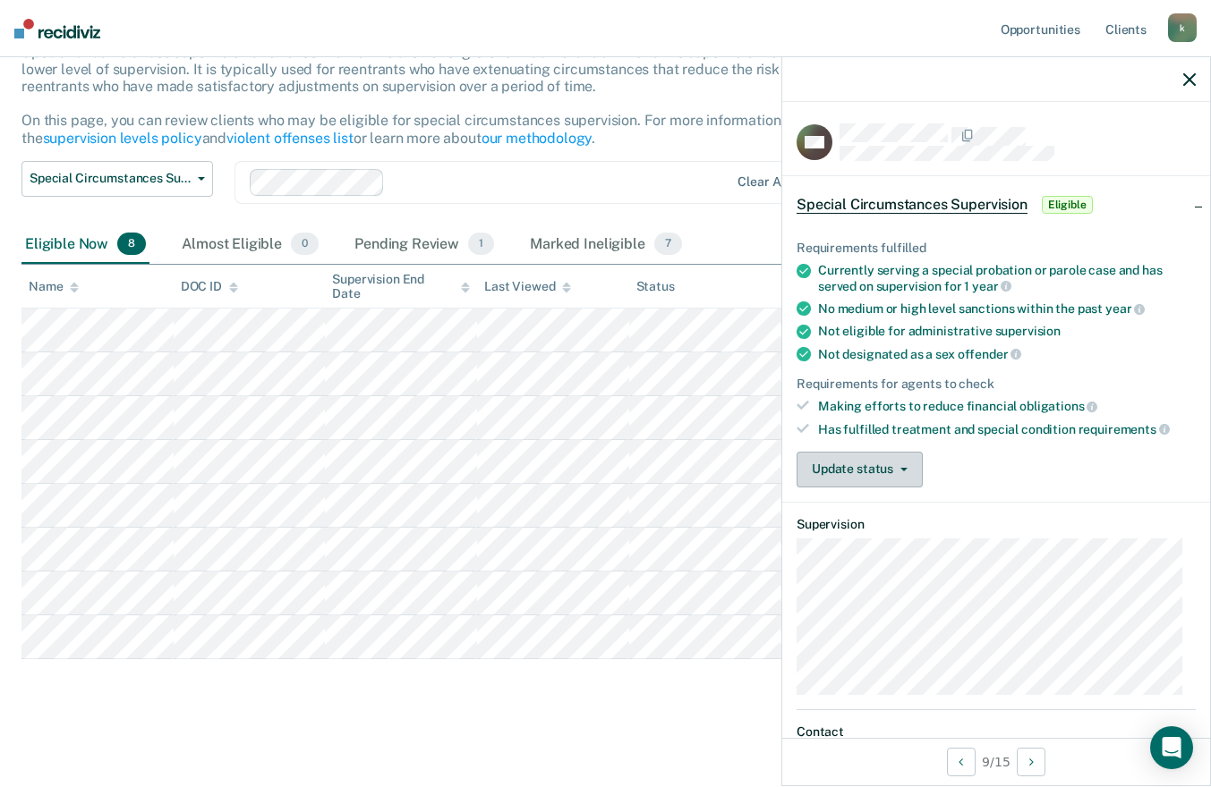
click at [906, 468] on icon "button" at bounding box center [903, 470] width 7 height 4
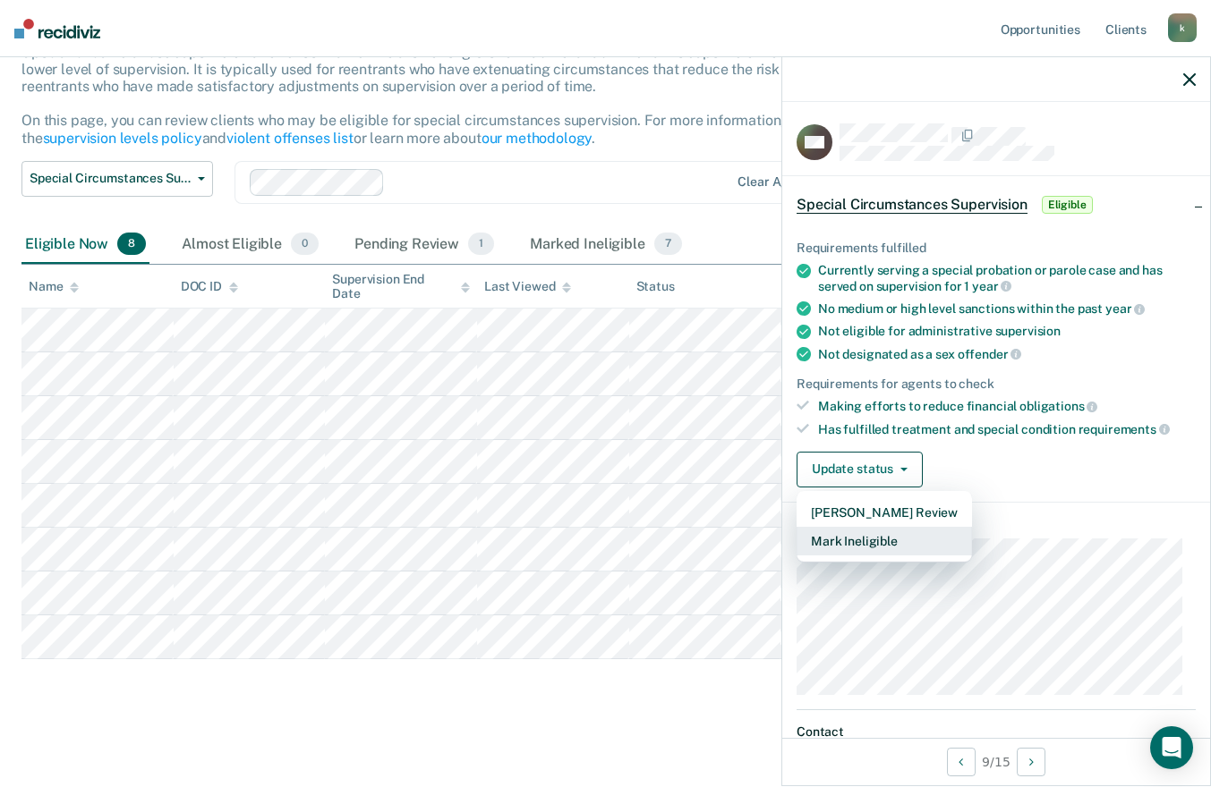
click at [858, 538] on button "Mark Ineligible" at bounding box center [883, 541] width 175 height 29
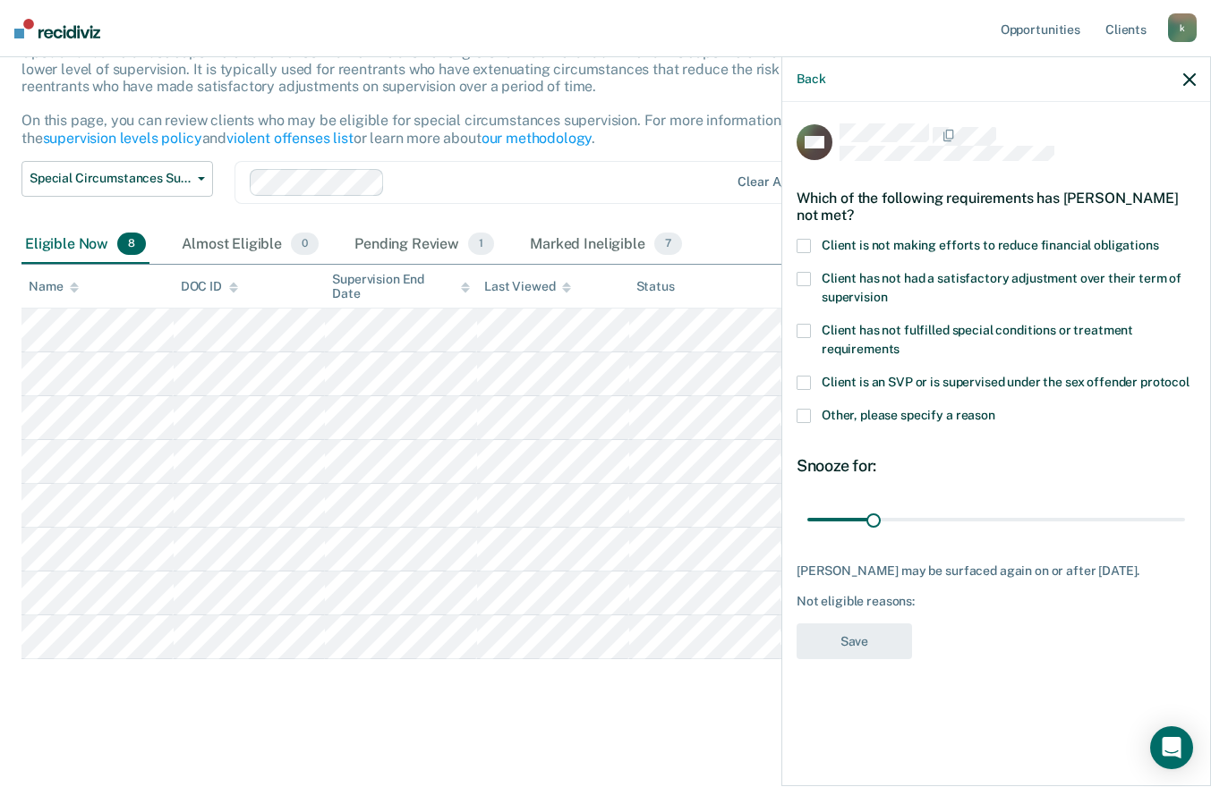
click at [803, 240] on span at bounding box center [803, 246] width 14 height 14
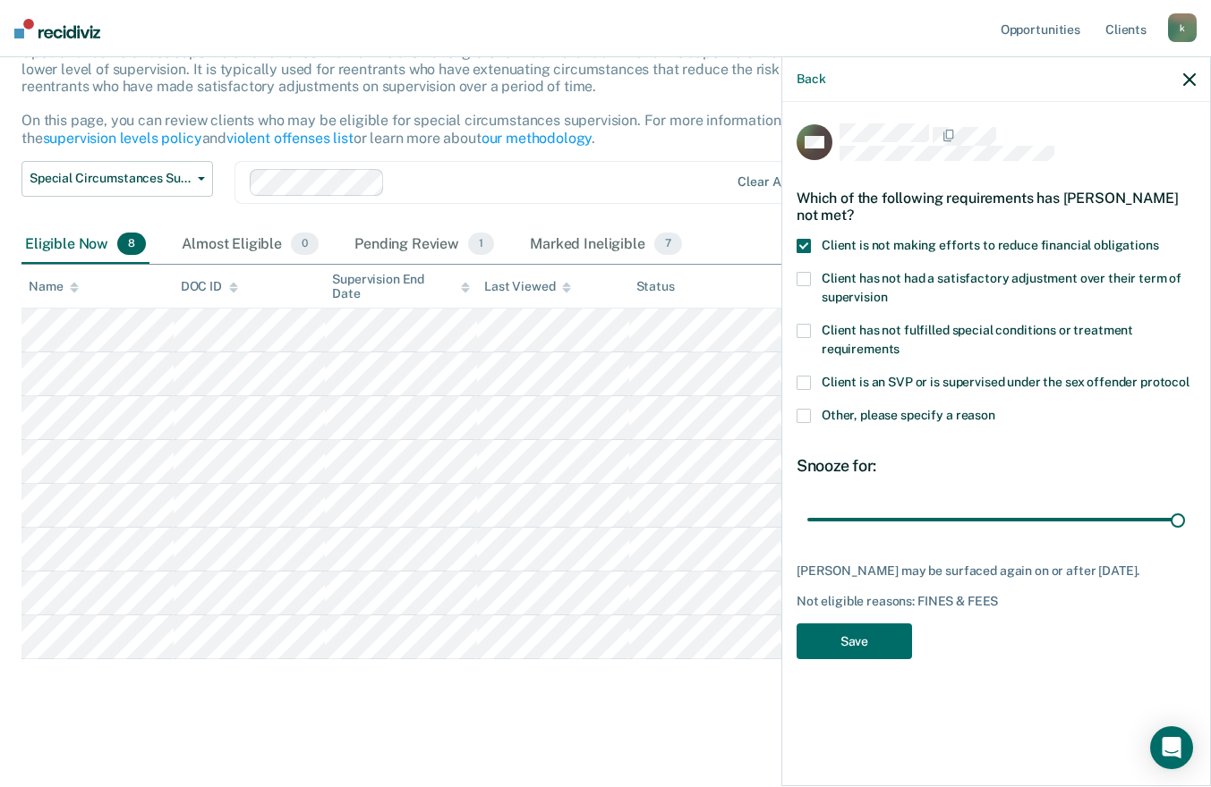
drag, startPoint x: 872, startPoint y: 522, endPoint x: 1223, endPoint y: 563, distance: 353.2
type input "180"
click at [1185, 535] on input "range" at bounding box center [996, 519] width 378 height 31
click at [848, 662] on div "RW Which of the following requirements has [PERSON_NAME] not met? Client is not…" at bounding box center [995, 397] width 399 height 548
click at [854, 650] on button "Save" at bounding box center [853, 642] width 115 height 37
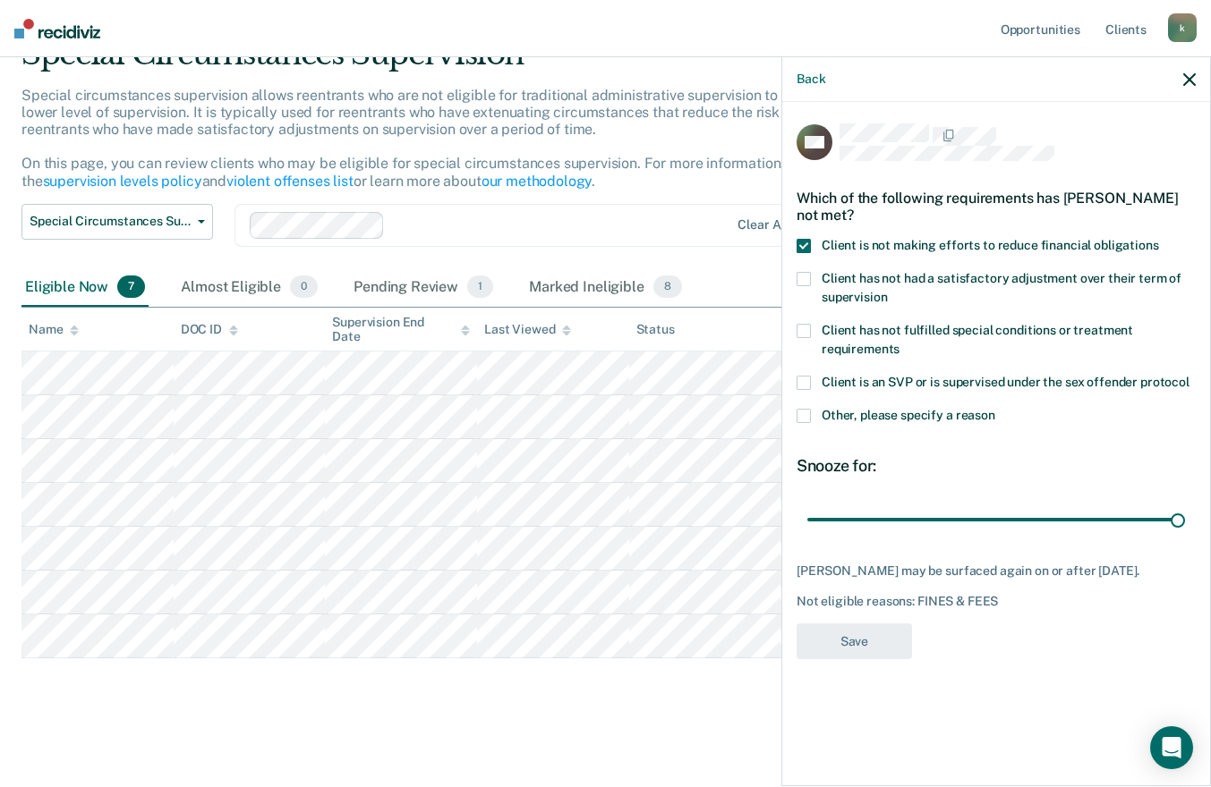
scroll to position [87, 0]
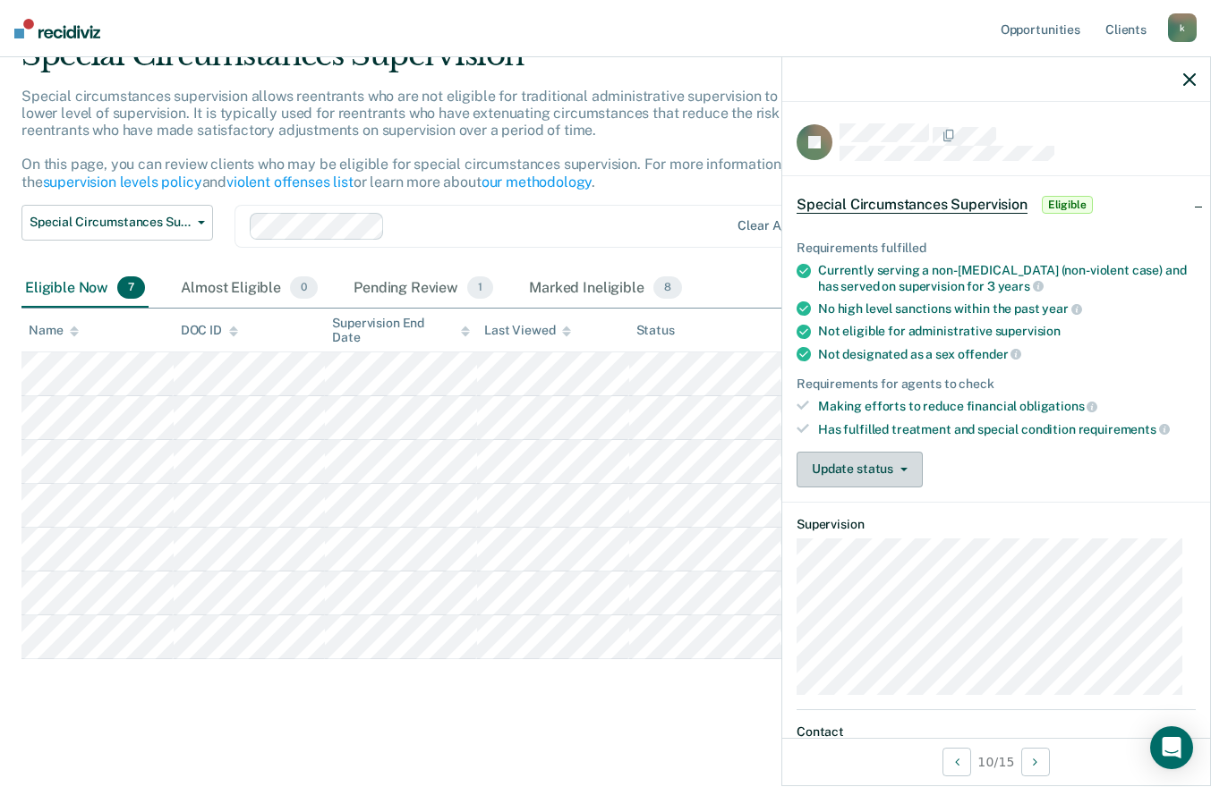
click at [865, 452] on button "Update status" at bounding box center [859, 470] width 126 height 36
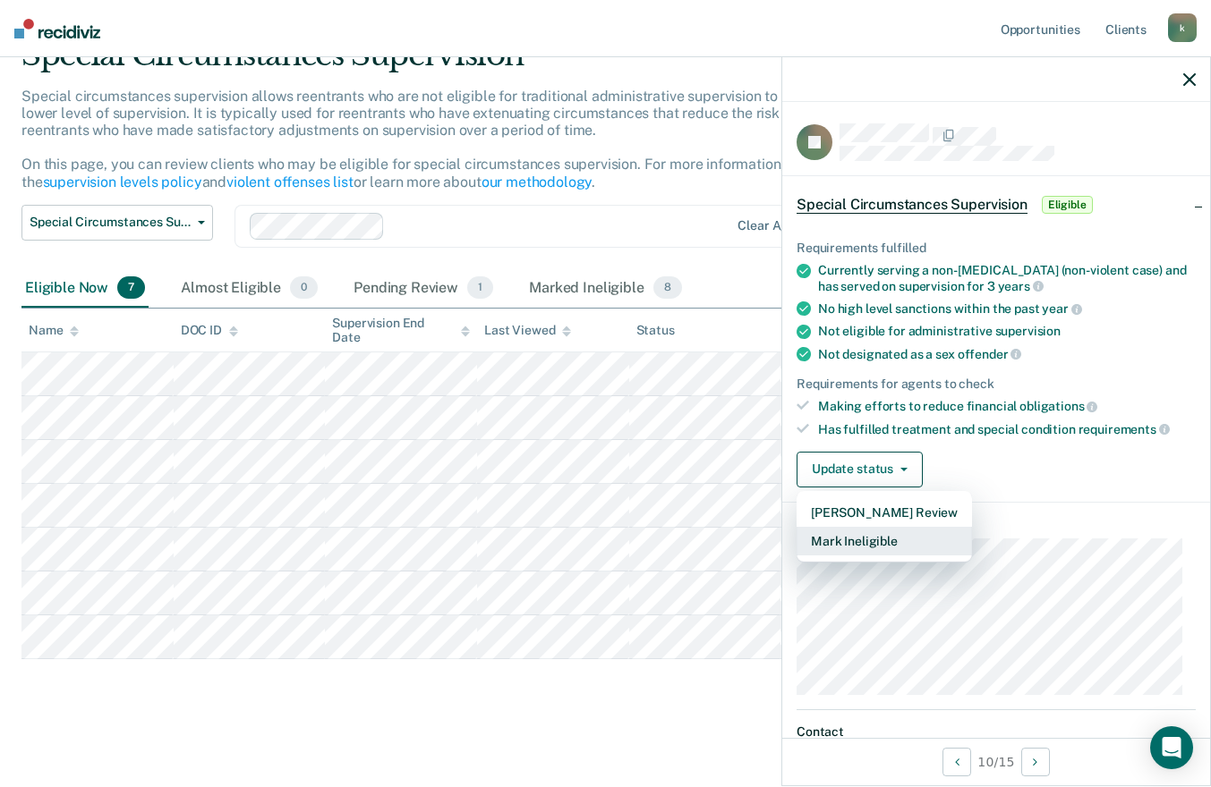
click at [863, 539] on button "Mark Ineligible" at bounding box center [883, 541] width 175 height 29
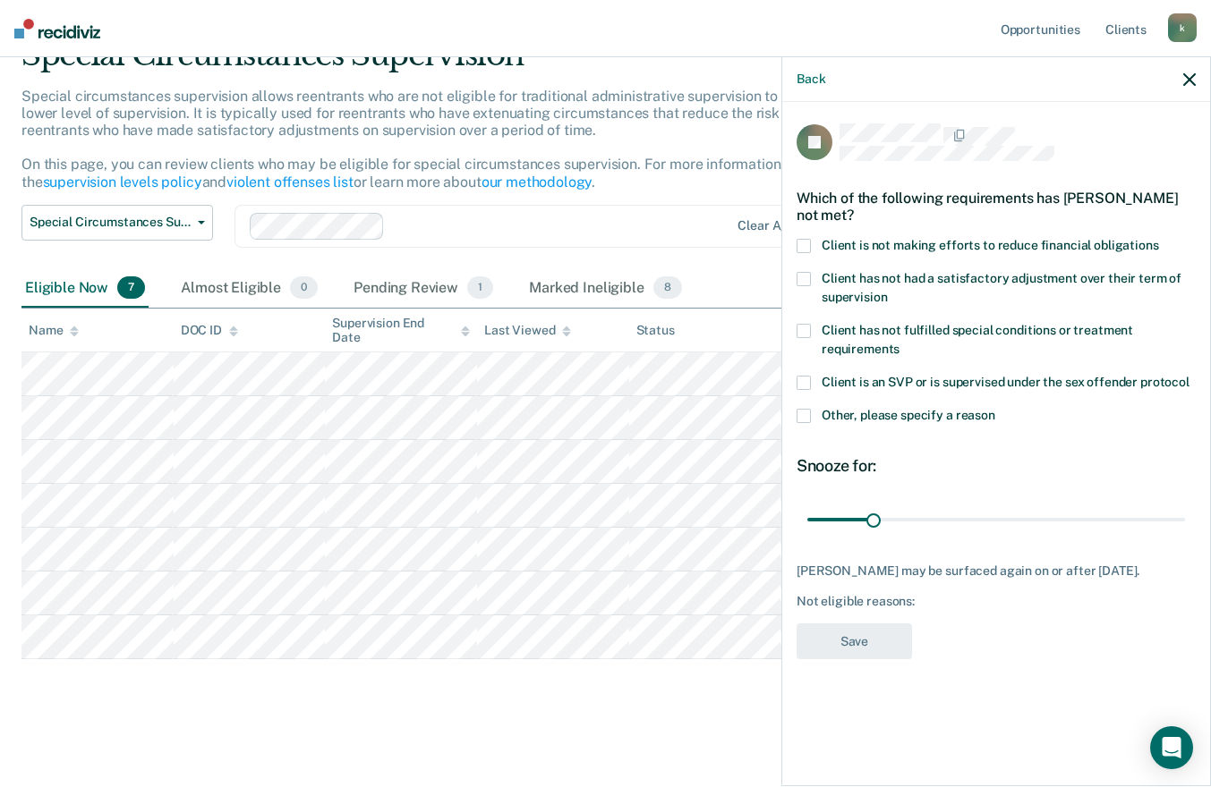
click at [809, 241] on span at bounding box center [803, 246] width 14 height 14
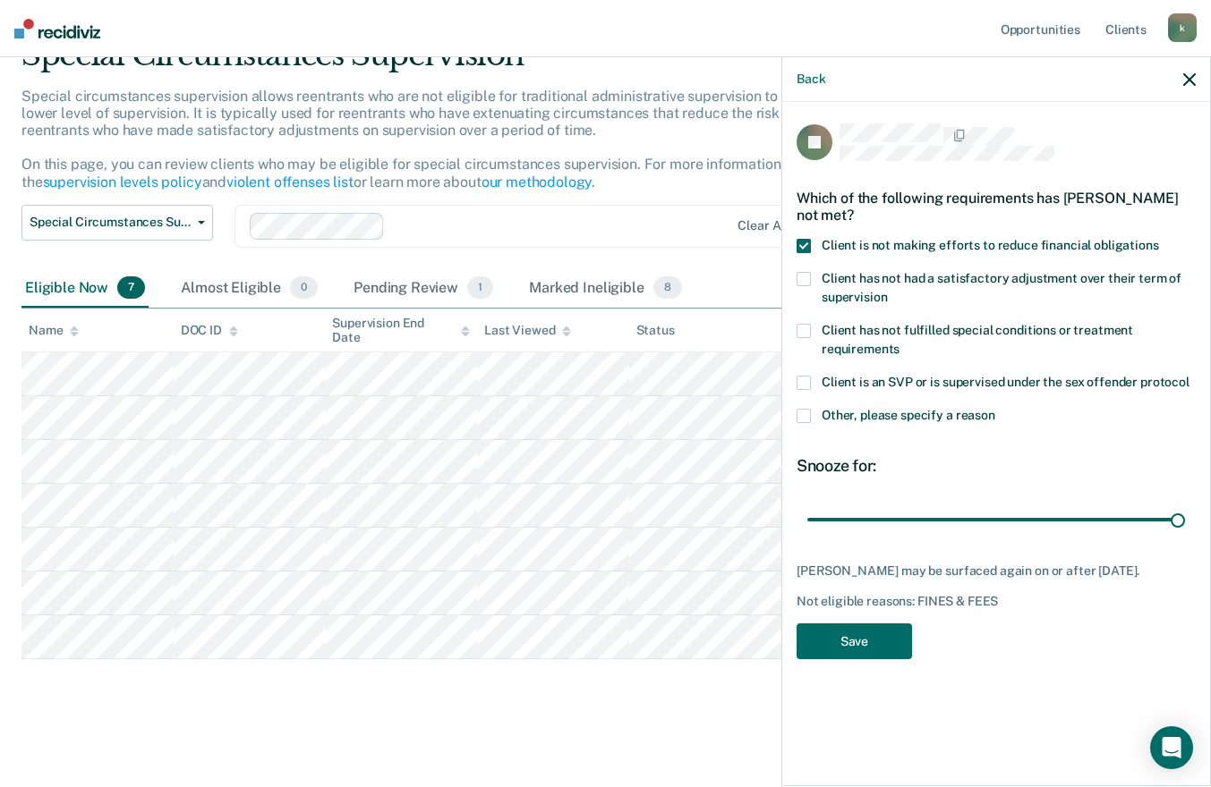
drag, startPoint x: 872, startPoint y: 518, endPoint x: 1164, endPoint y: 570, distance: 297.2
type input "180"
click at [1185, 535] on input "range" at bounding box center [996, 519] width 378 height 31
click at [811, 654] on button "Save" at bounding box center [853, 642] width 115 height 37
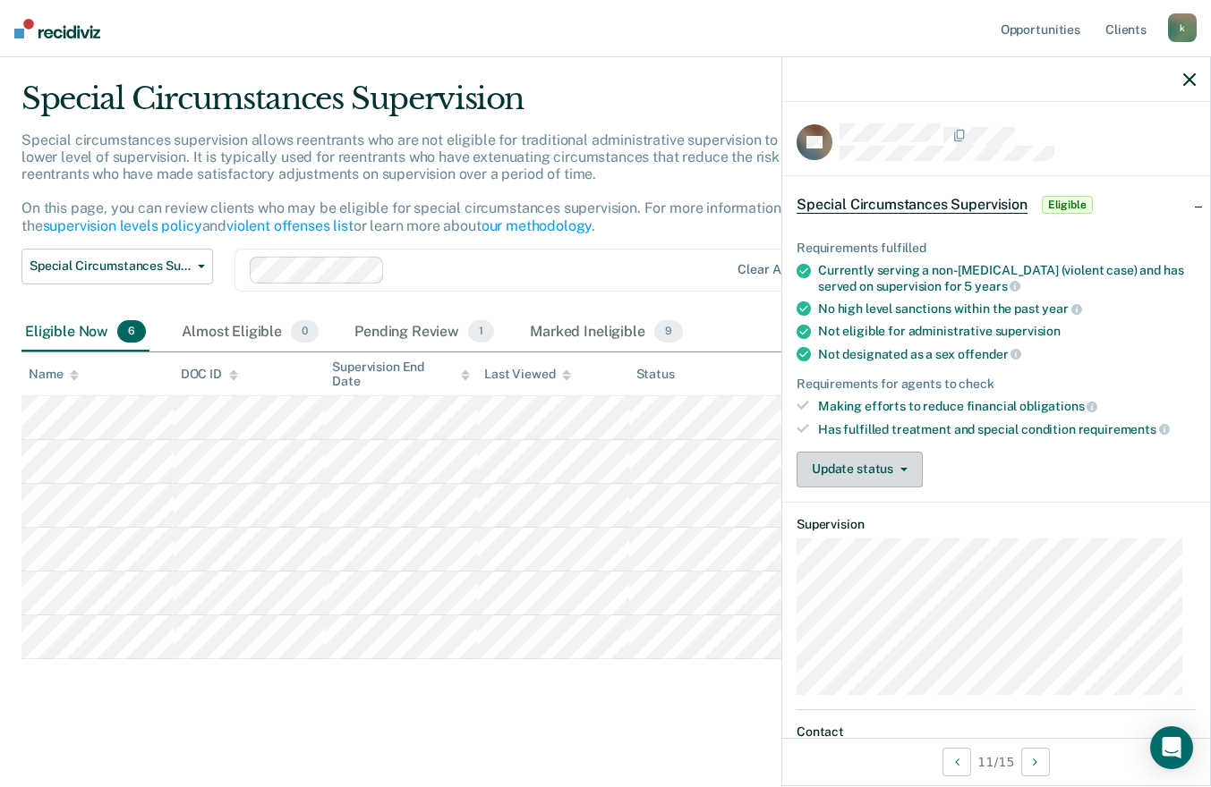
click at [881, 464] on button "Update status" at bounding box center [859, 470] width 126 height 36
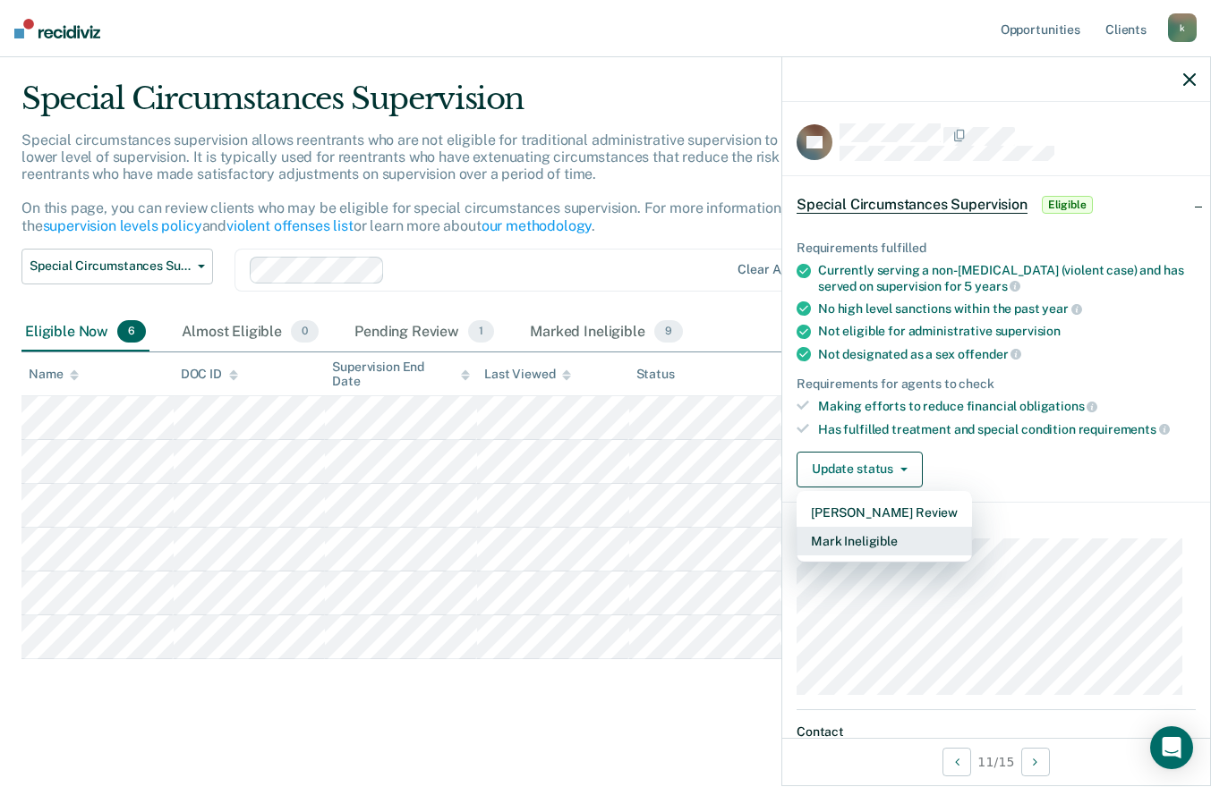
click at [868, 542] on button "Mark Ineligible" at bounding box center [883, 541] width 175 height 29
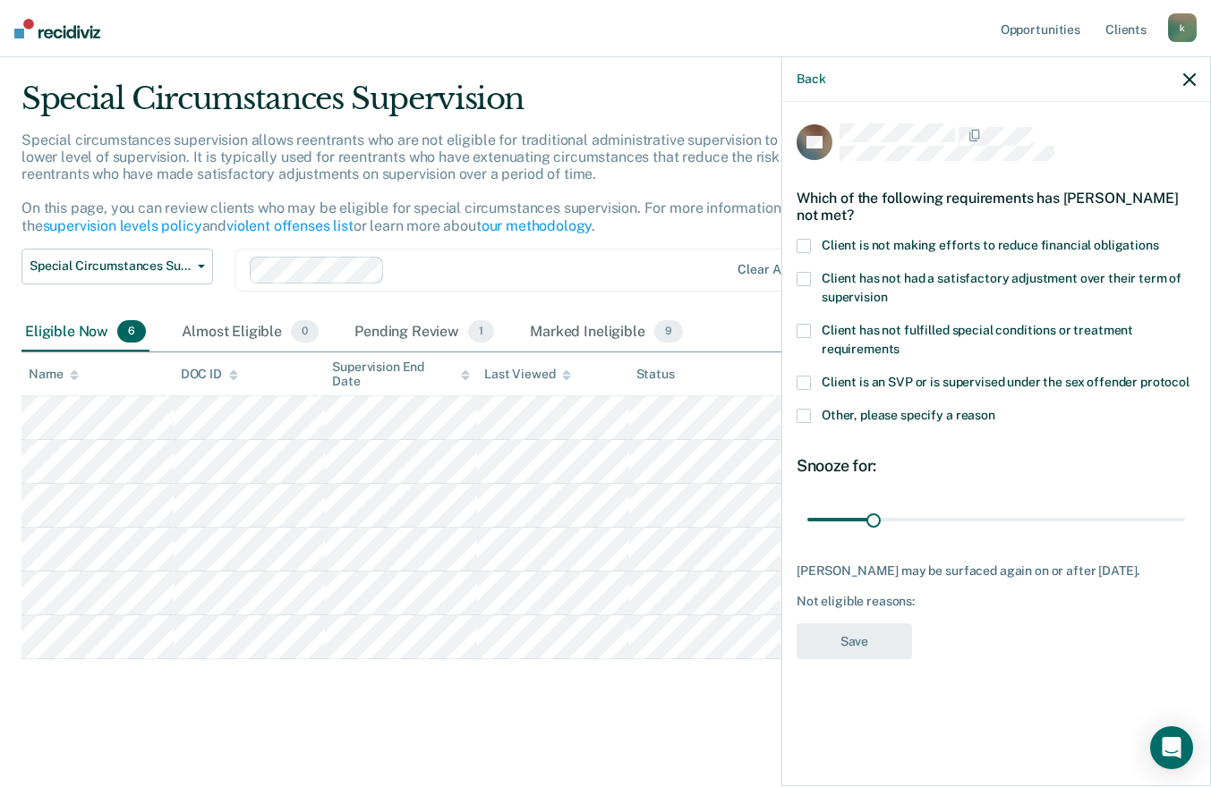
click at [802, 245] on span at bounding box center [803, 246] width 14 height 14
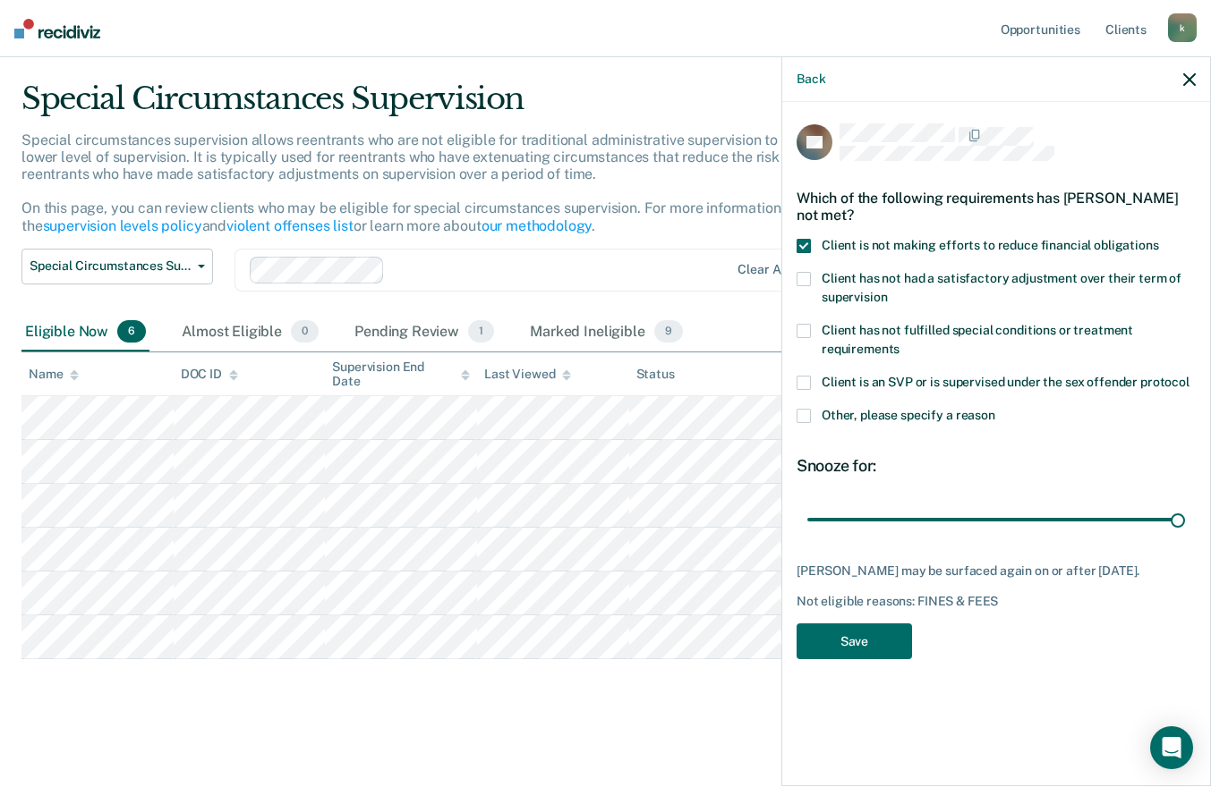
drag, startPoint x: 874, startPoint y: 514, endPoint x: 1223, endPoint y: 566, distance: 353.0
type input "180"
click at [1185, 535] on input "range" at bounding box center [996, 519] width 378 height 31
click at [857, 636] on button "Save" at bounding box center [853, 642] width 115 height 37
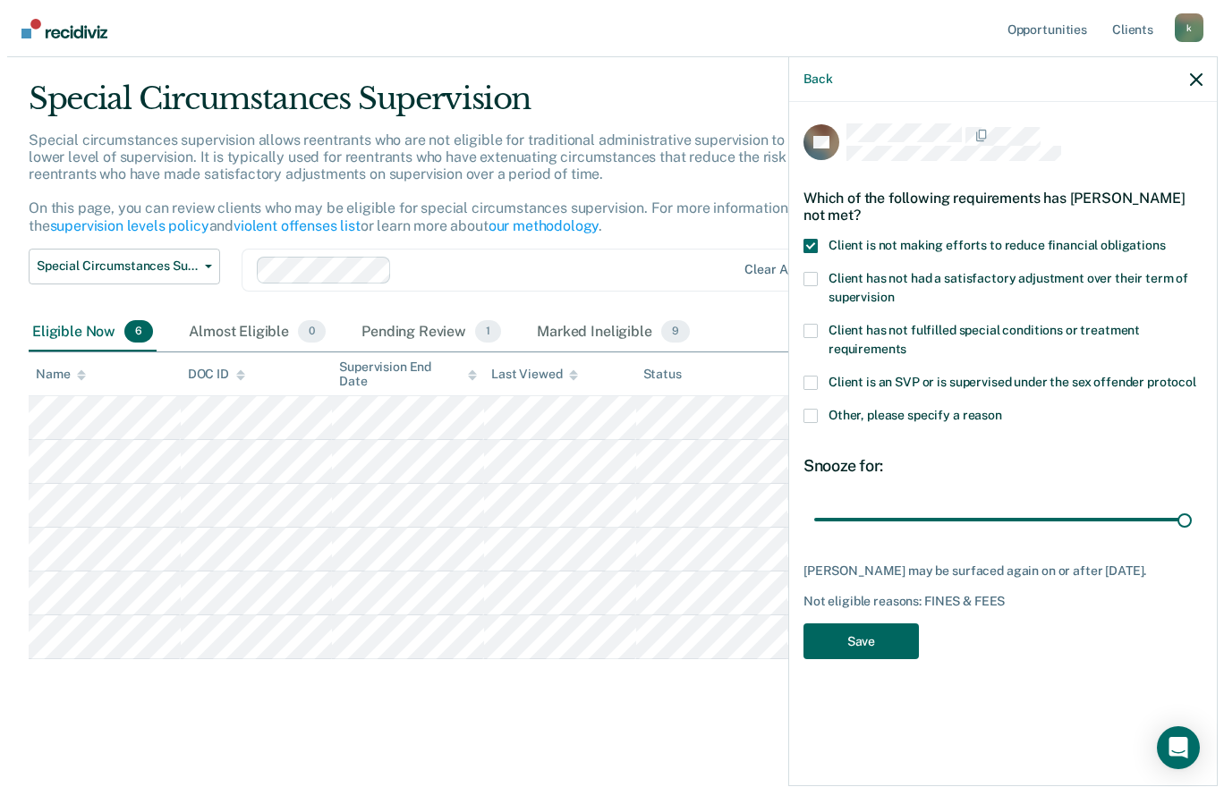
scroll to position [0, 0]
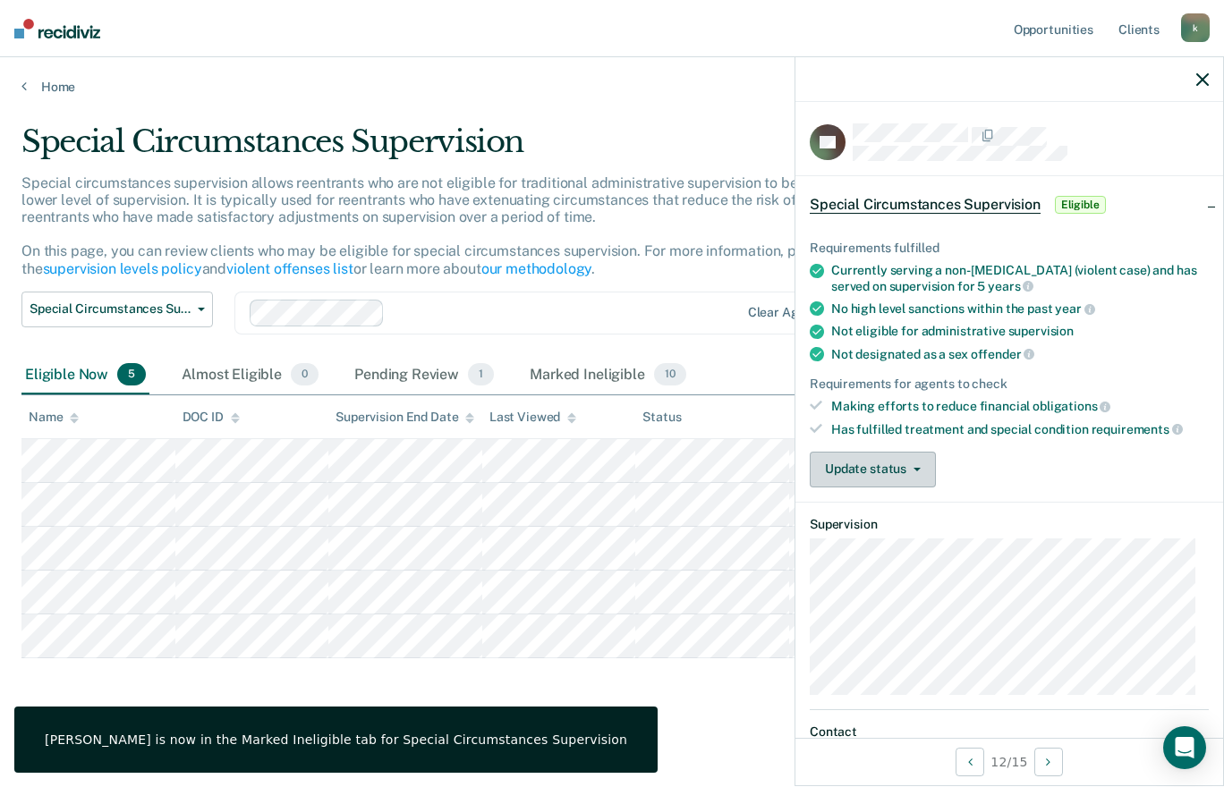
click at [860, 482] on button "Update status" at bounding box center [873, 470] width 126 height 36
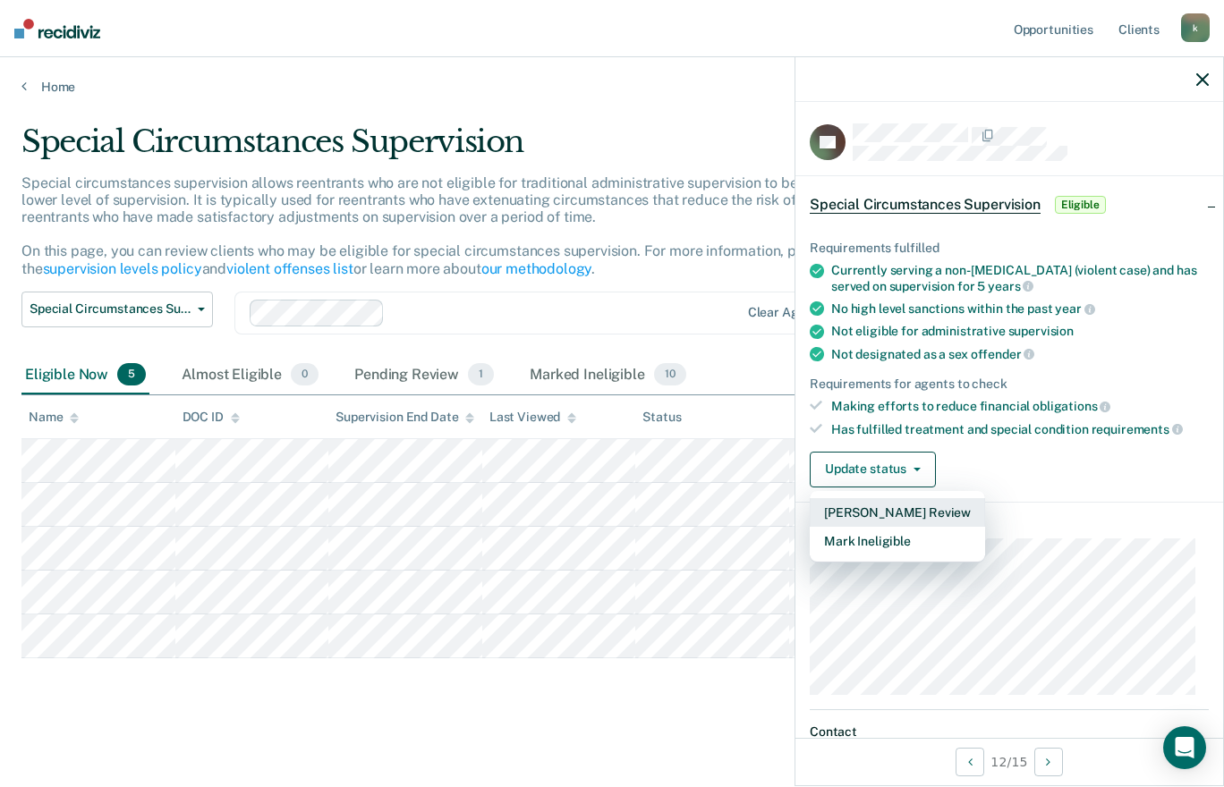
click at [899, 509] on button "[PERSON_NAME] Review" at bounding box center [897, 512] width 175 height 29
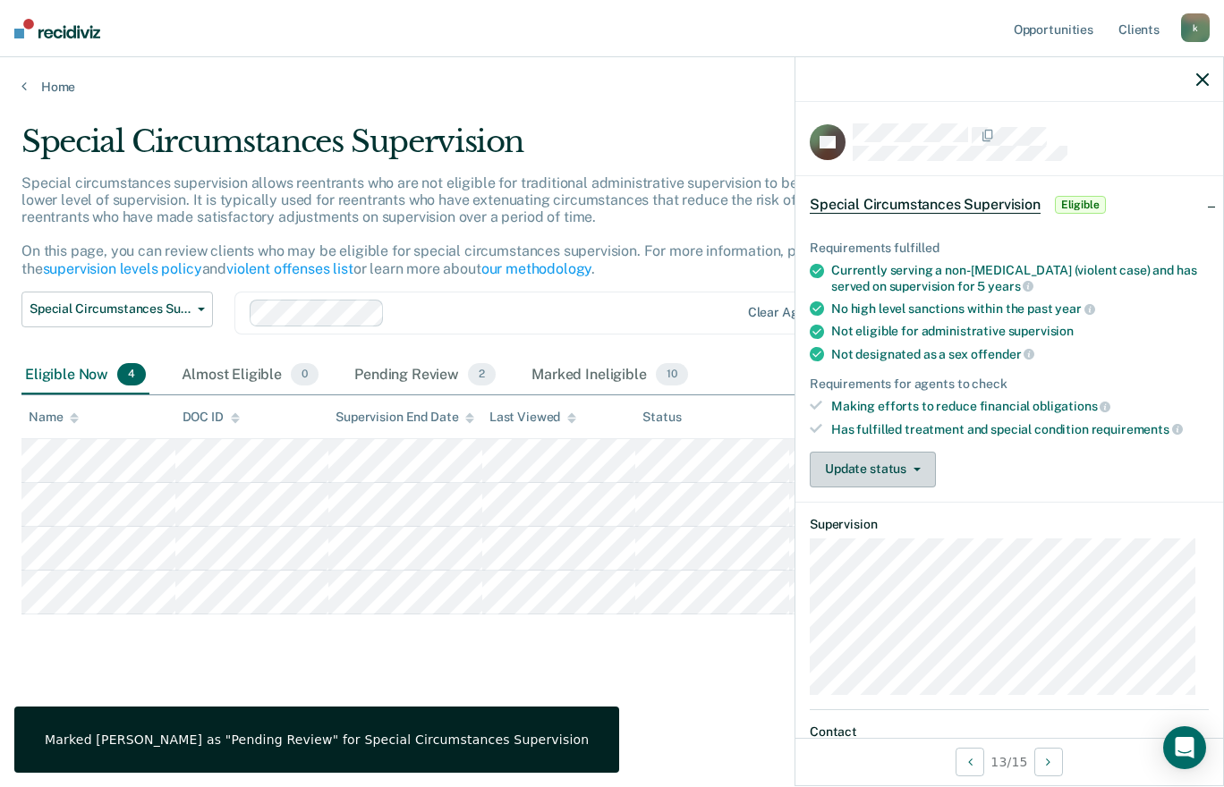
click at [923, 473] on button "Update status" at bounding box center [873, 470] width 126 height 36
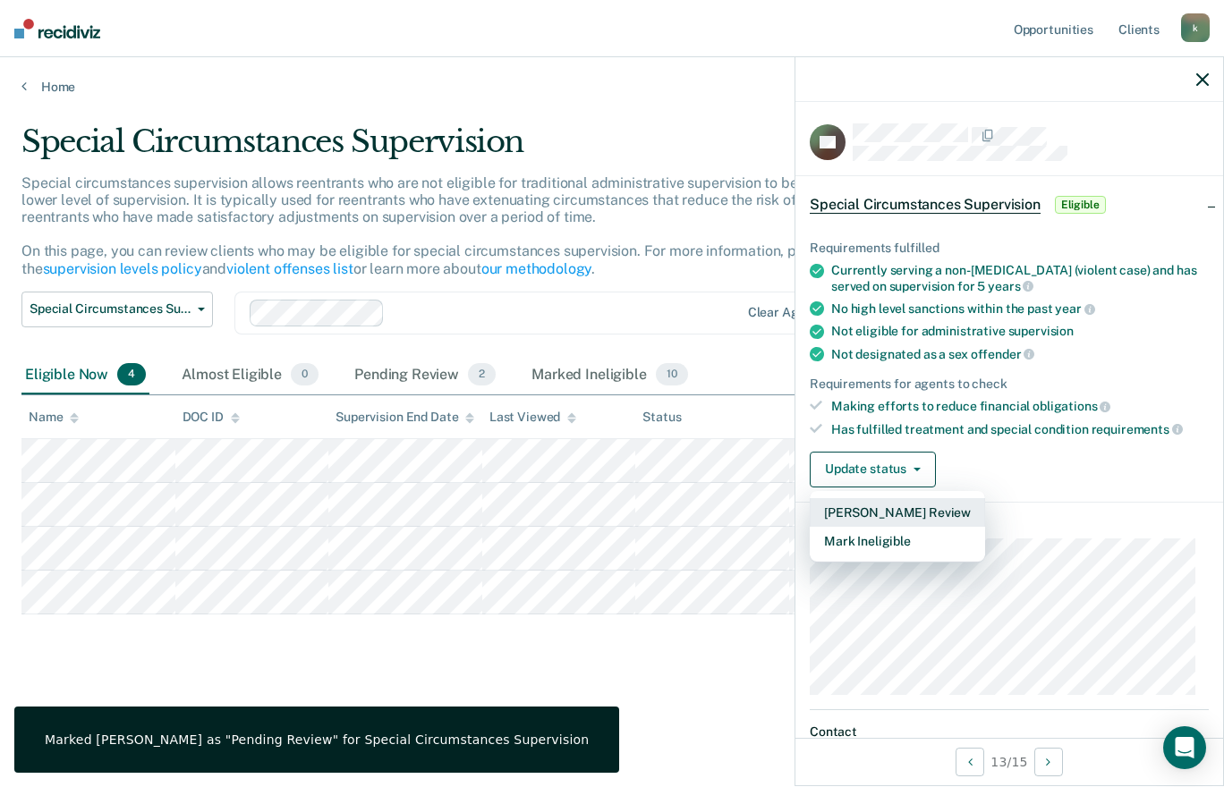
click at [924, 504] on button "[PERSON_NAME] Review" at bounding box center [897, 512] width 175 height 29
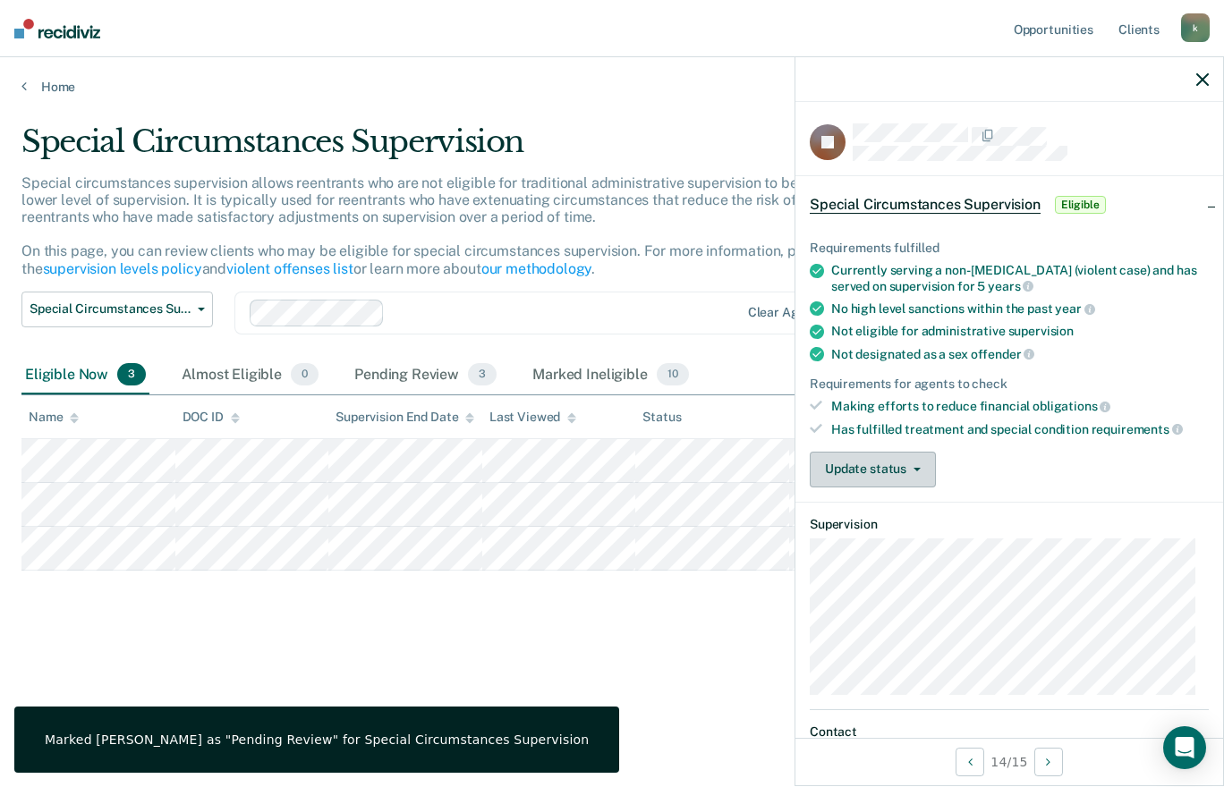
click at [916, 452] on button "Update status" at bounding box center [873, 470] width 126 height 36
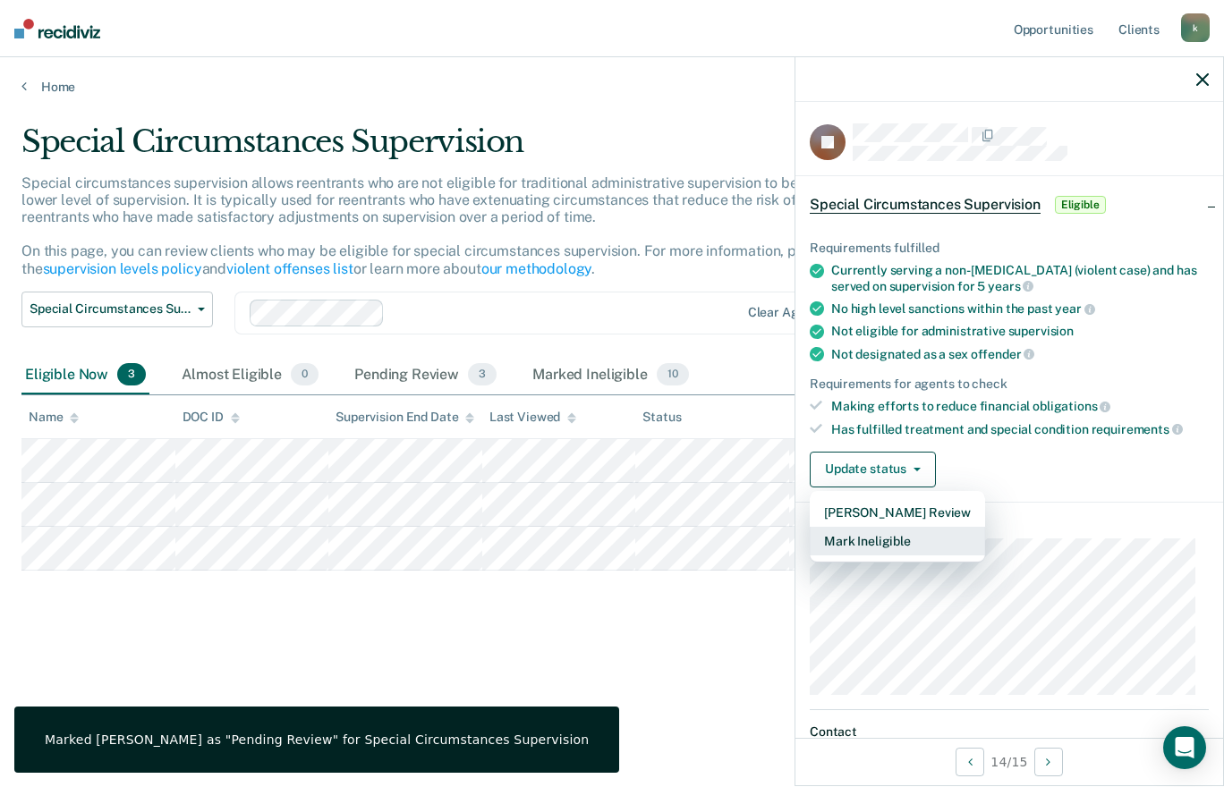
click at [878, 536] on button "Mark Ineligible" at bounding box center [897, 541] width 175 height 29
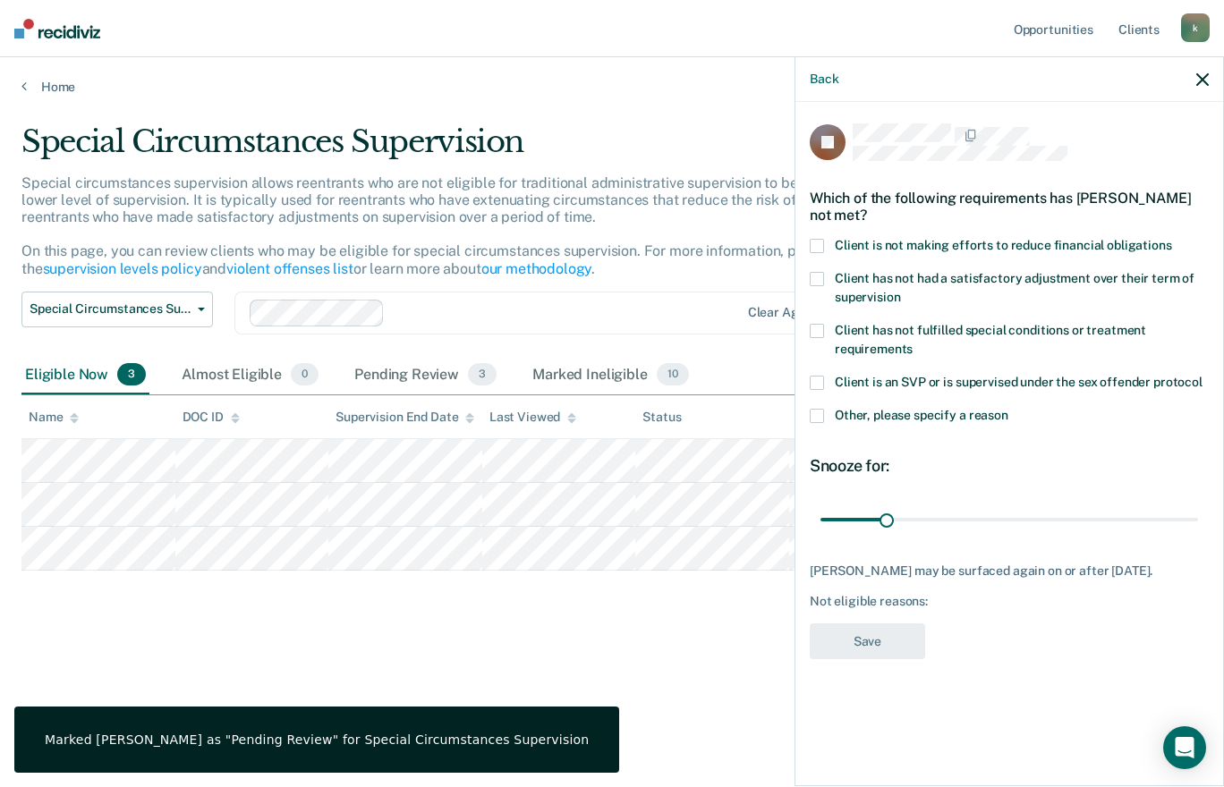
click at [818, 247] on span at bounding box center [817, 246] width 14 height 14
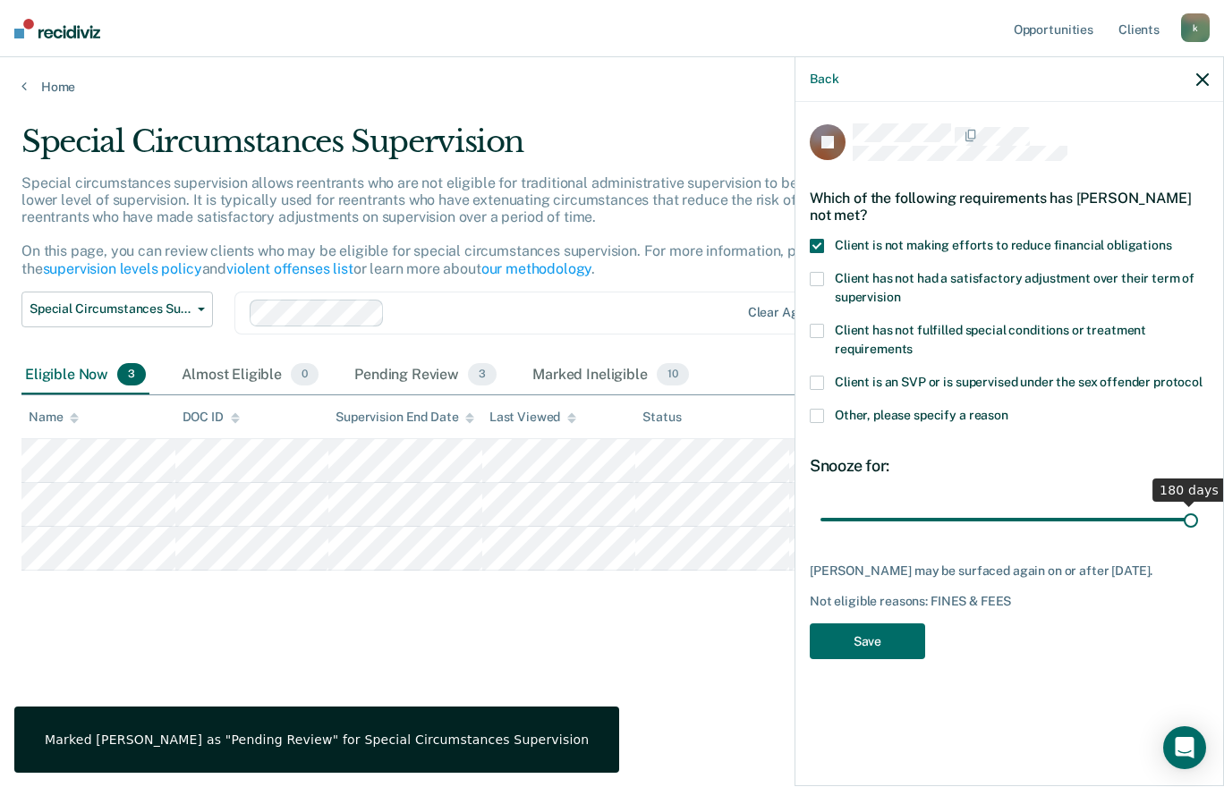
drag, startPoint x: 889, startPoint y: 531, endPoint x: 1226, endPoint y: 581, distance: 341.1
type input "180"
click at [1198, 535] on input "range" at bounding box center [1010, 519] width 378 height 31
click at [870, 642] on button "Save" at bounding box center [867, 642] width 115 height 37
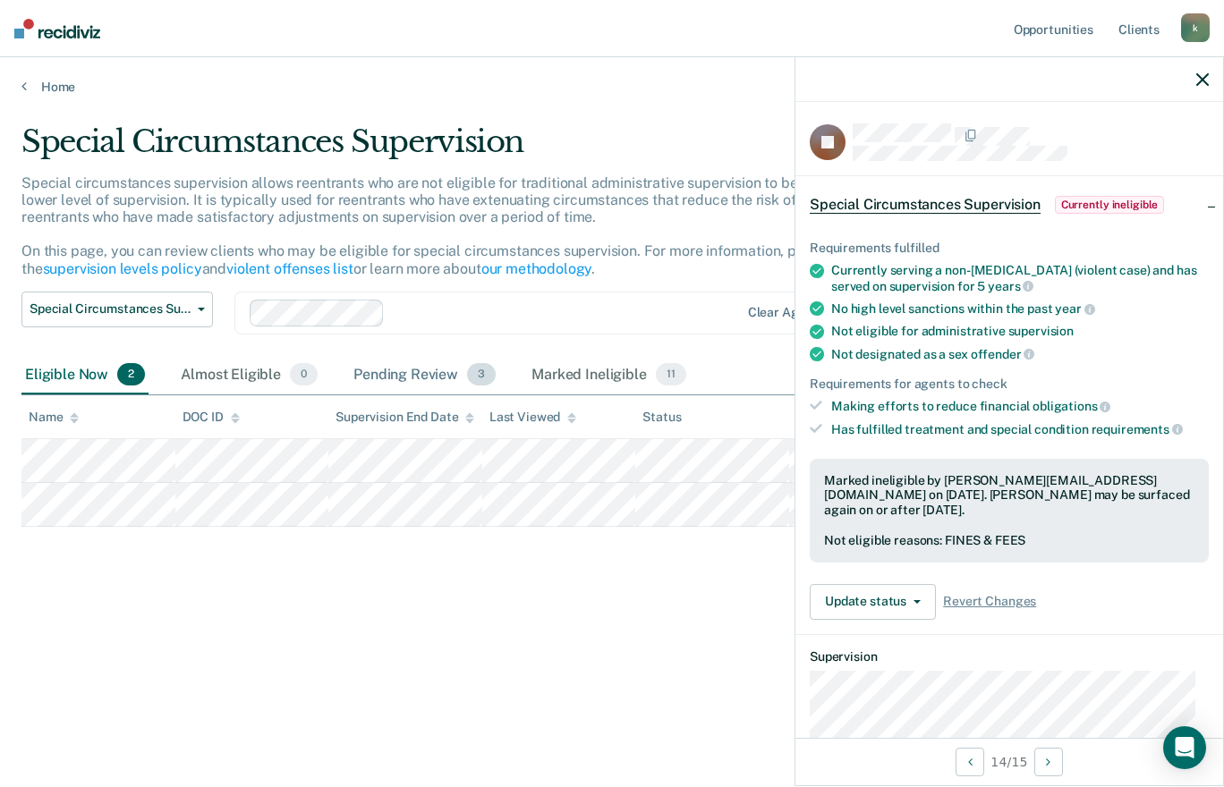
click at [442, 379] on div "Pending Review 3" at bounding box center [424, 375] width 149 height 39
